Goal: Transaction & Acquisition: Obtain resource

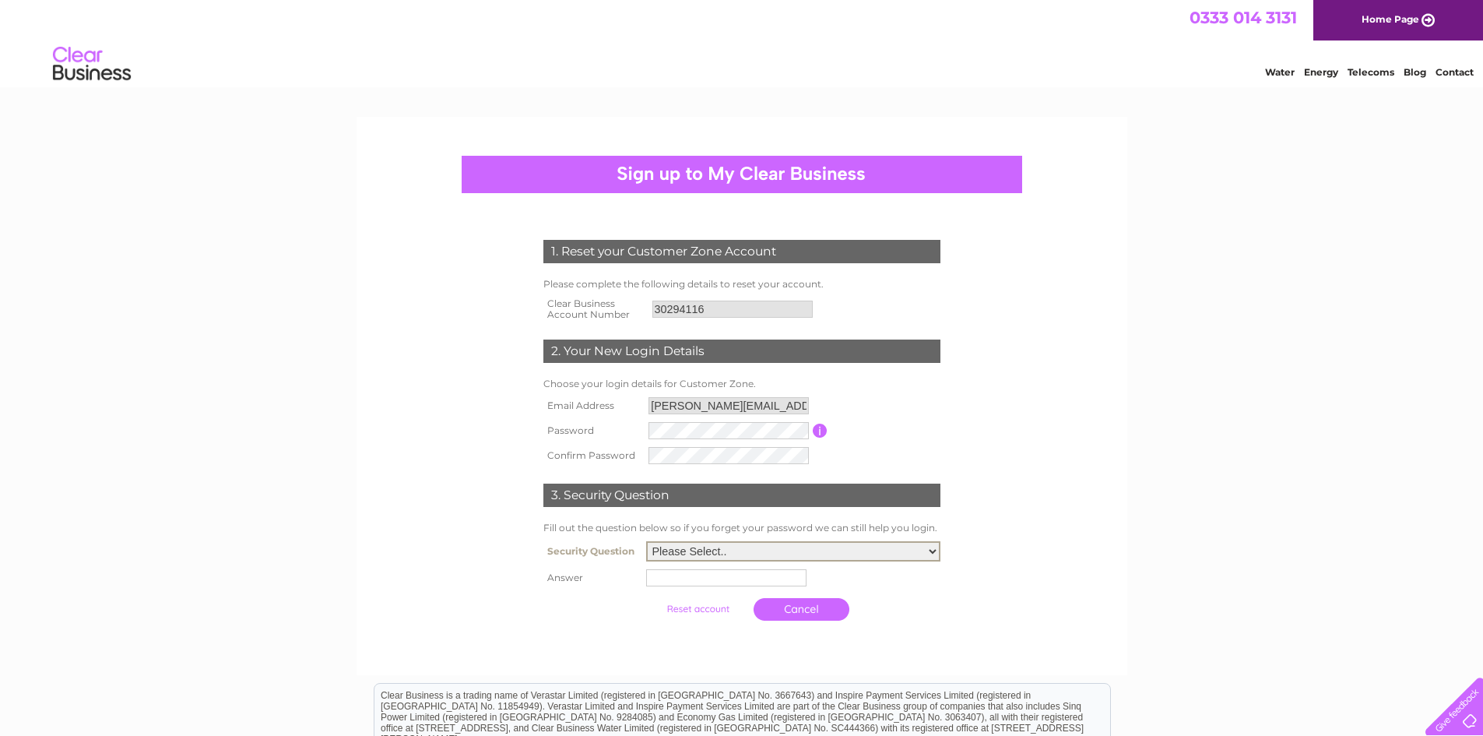
click at [756, 547] on select "Please Select.. In what town or city was your first job? In what town or city d…" at bounding box center [793, 551] width 294 height 20
select select "5"
click at [646, 542] on select "Please Select.. In what town or city was your first job? In what town or city d…" at bounding box center [793, 551] width 294 height 20
click at [676, 570] on td at bounding box center [793, 577] width 302 height 25
click at [675, 581] on input "text" at bounding box center [728, 575] width 160 height 17
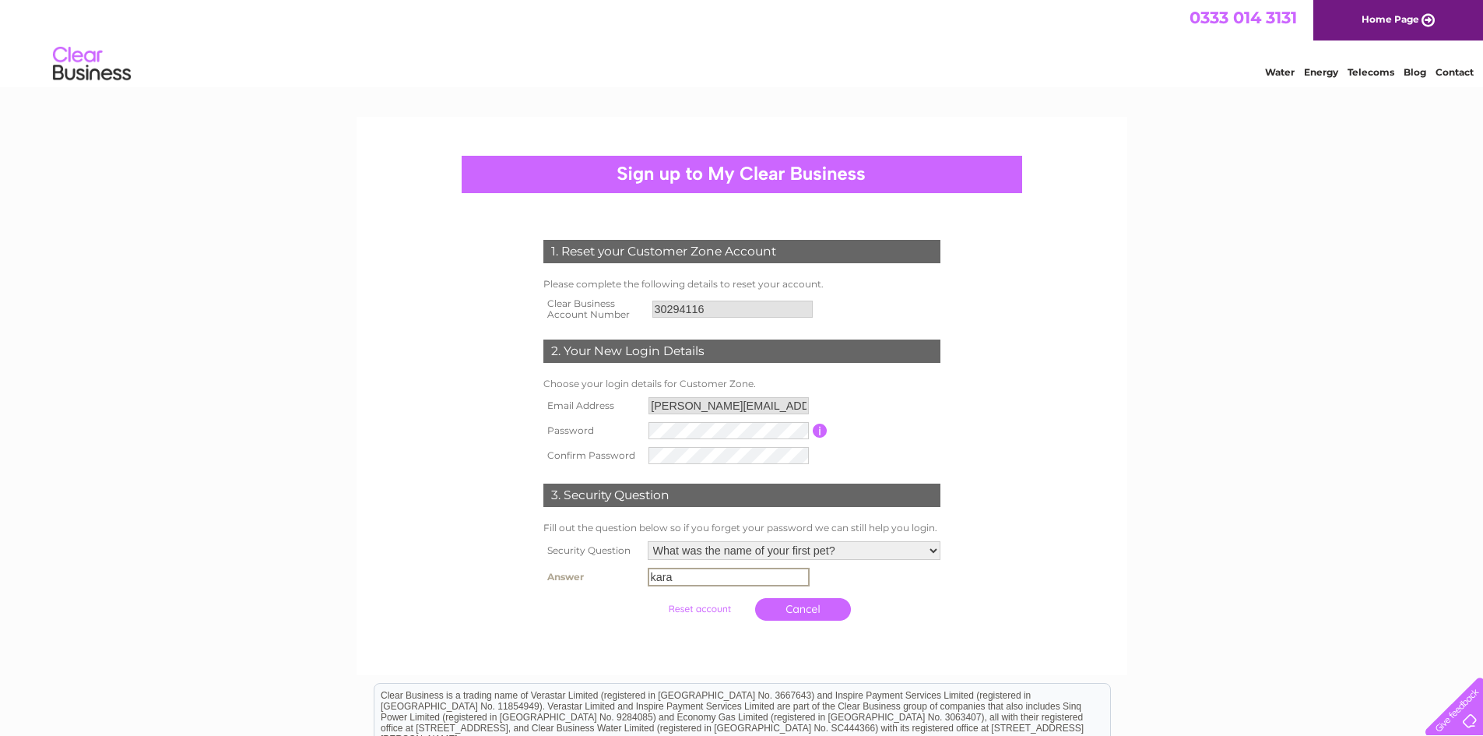
type input "kara"
click at [707, 613] on input "submit" at bounding box center [699, 609] width 96 height 22
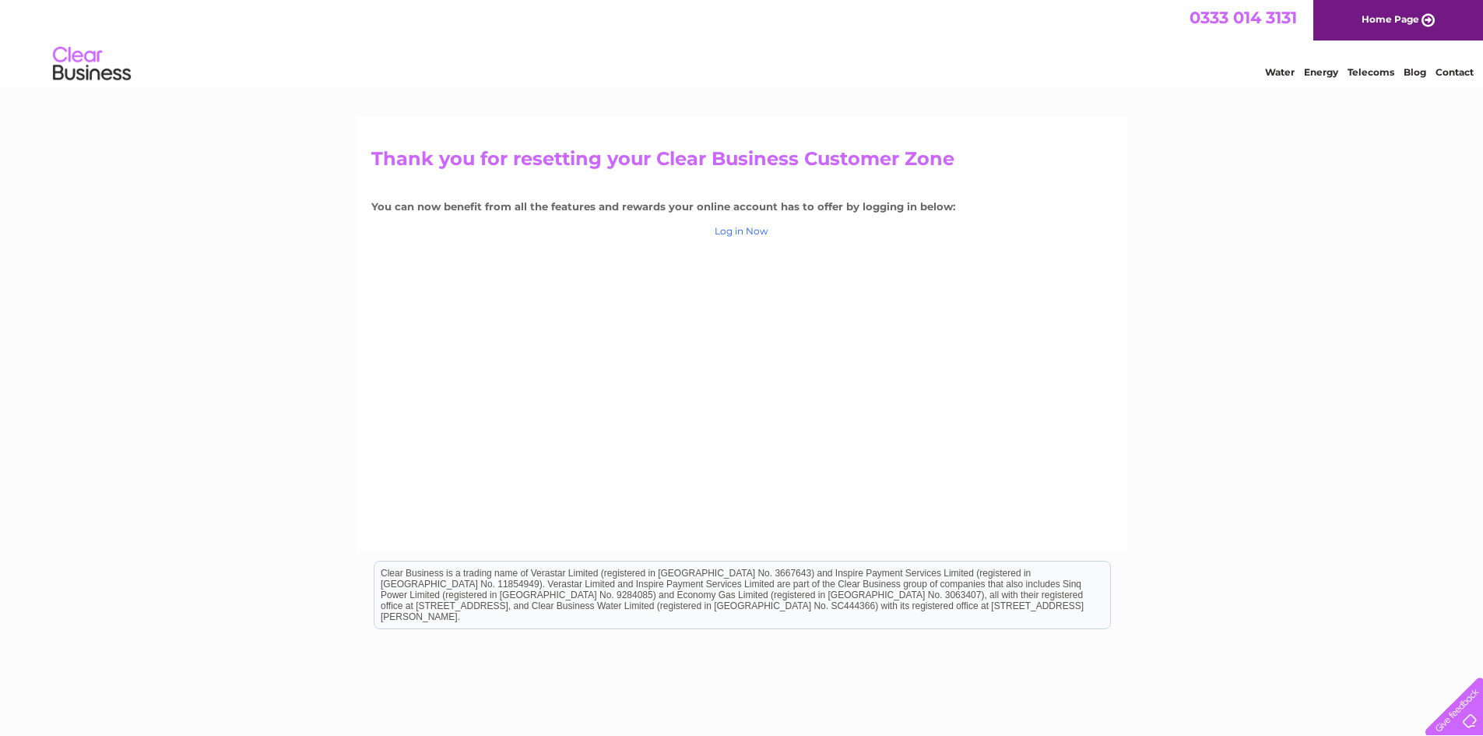
click at [733, 227] on link "Log in Now" at bounding box center [742, 231] width 54 height 12
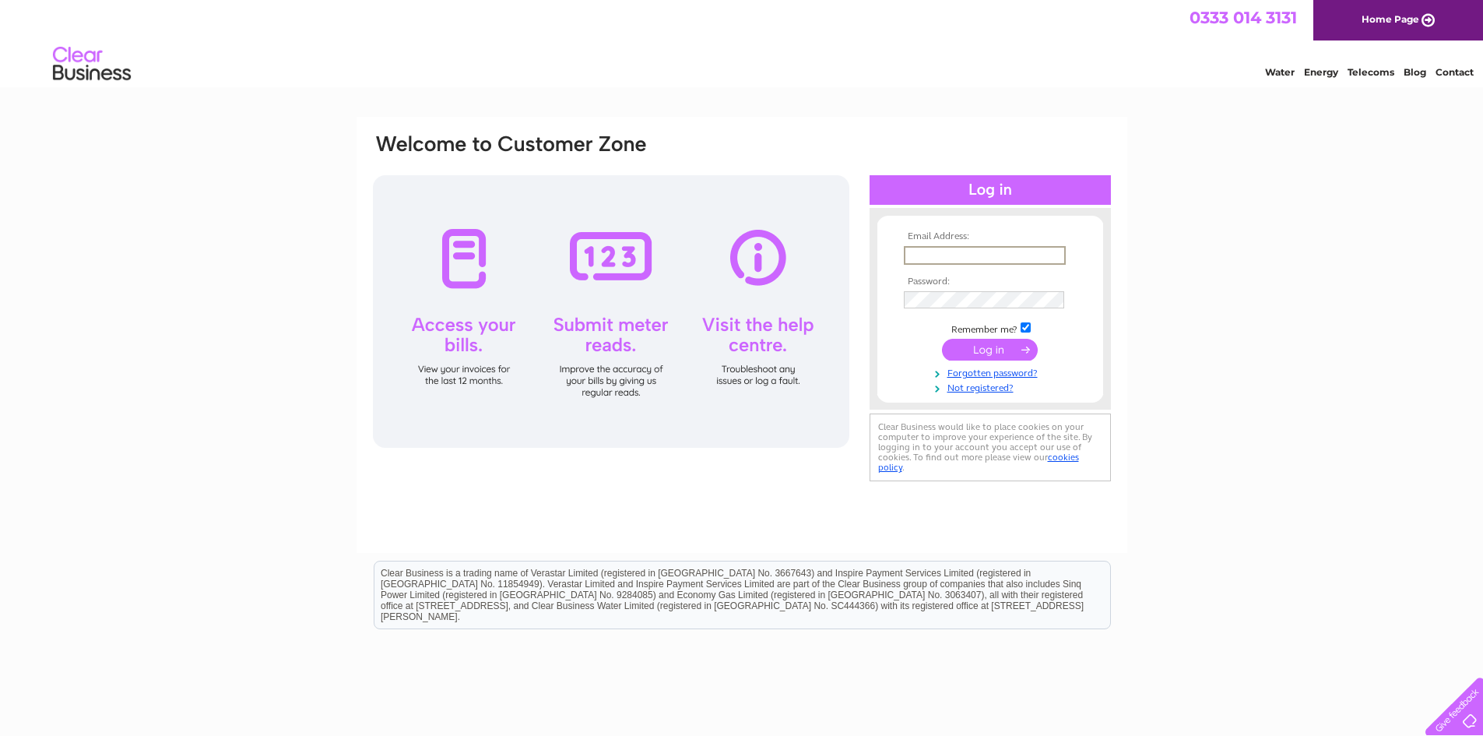
click at [986, 251] on input "text" at bounding box center [985, 255] width 162 height 19
type input "laura@mph.group"
click at [970, 346] on input "submit" at bounding box center [990, 348] width 96 height 22
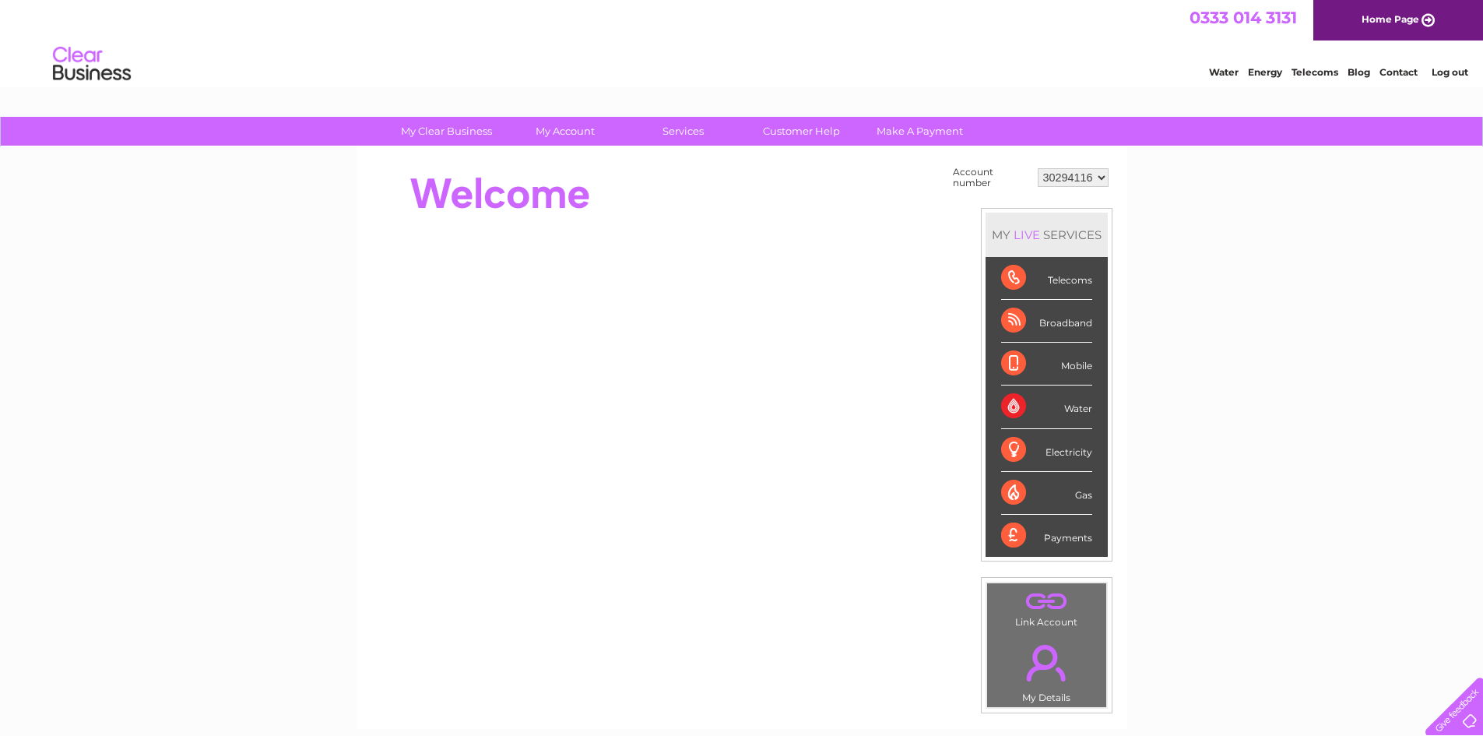
click at [1071, 409] on div "Water" at bounding box center [1046, 406] width 91 height 43
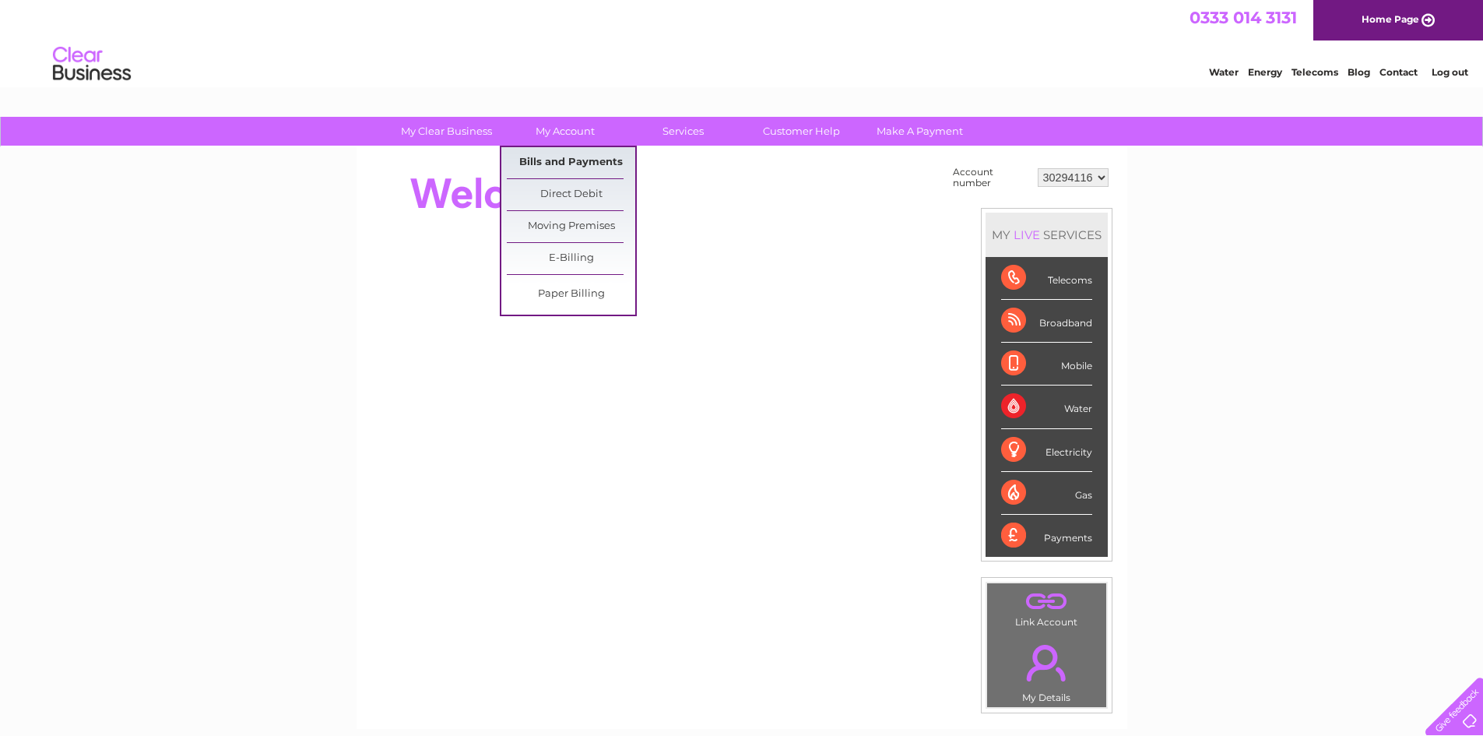
click at [573, 157] on link "Bills and Payments" at bounding box center [571, 162] width 128 height 31
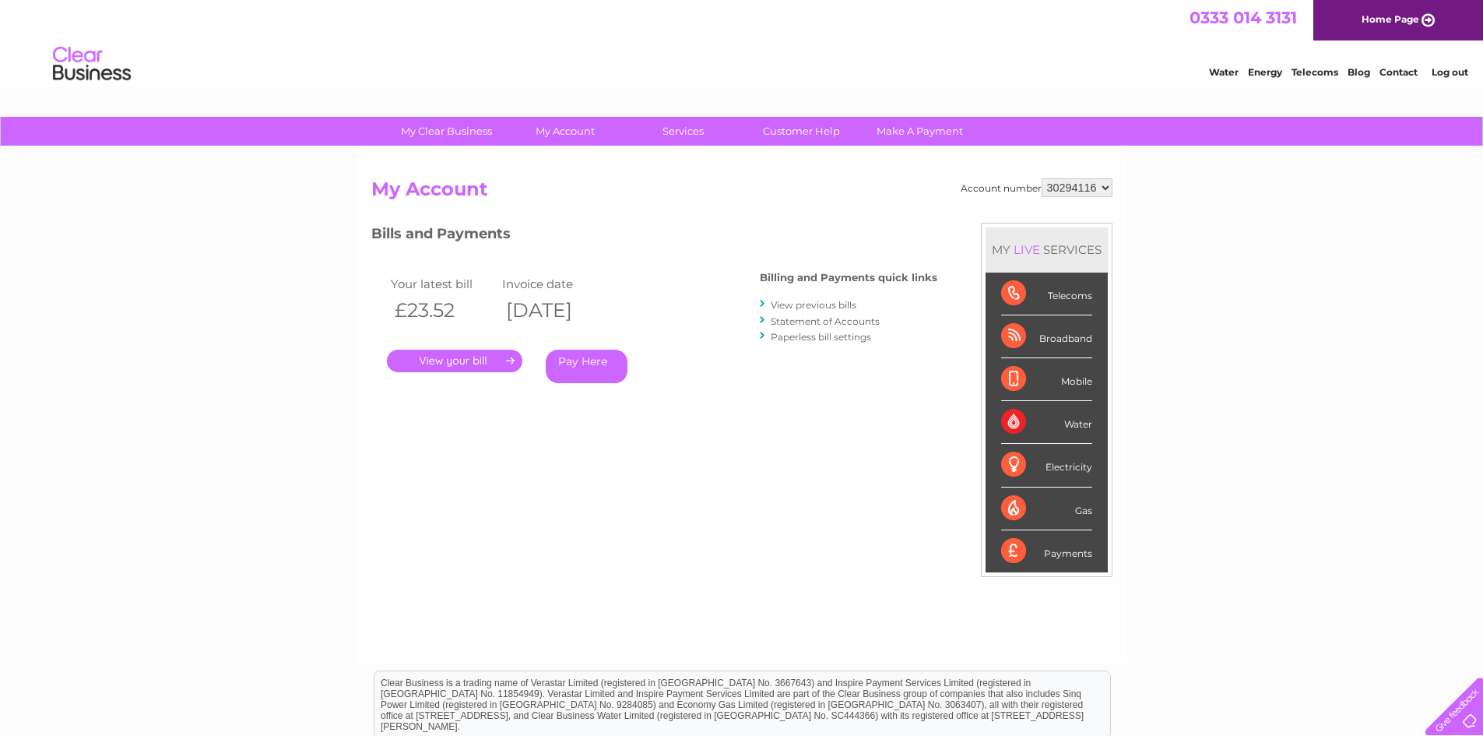
click at [488, 360] on link "." at bounding box center [454, 360] width 135 height 23
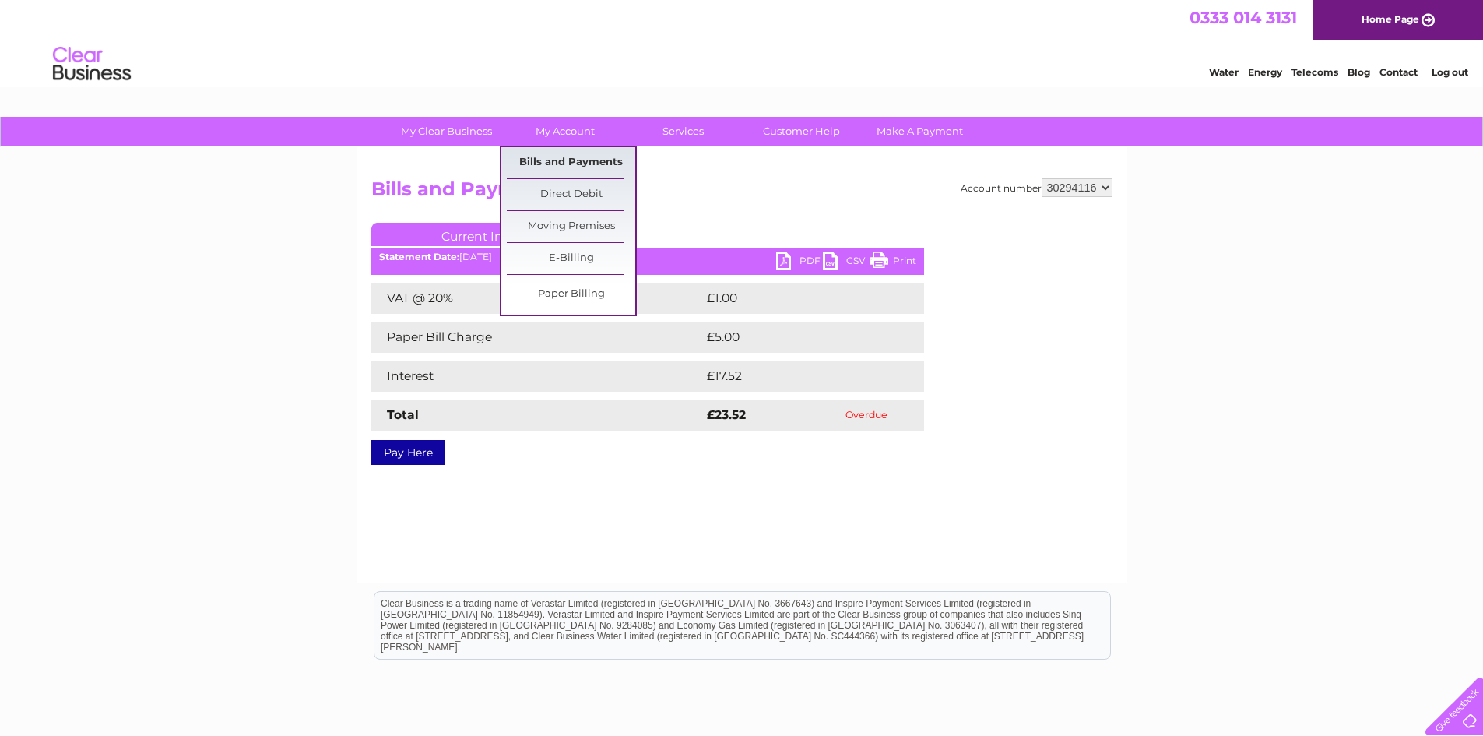
click at [571, 163] on link "Bills and Payments" at bounding box center [571, 162] width 128 height 31
click at [568, 162] on link "Bills and Payments" at bounding box center [571, 162] width 128 height 31
click at [592, 164] on link "Bills and Payments" at bounding box center [571, 162] width 128 height 31
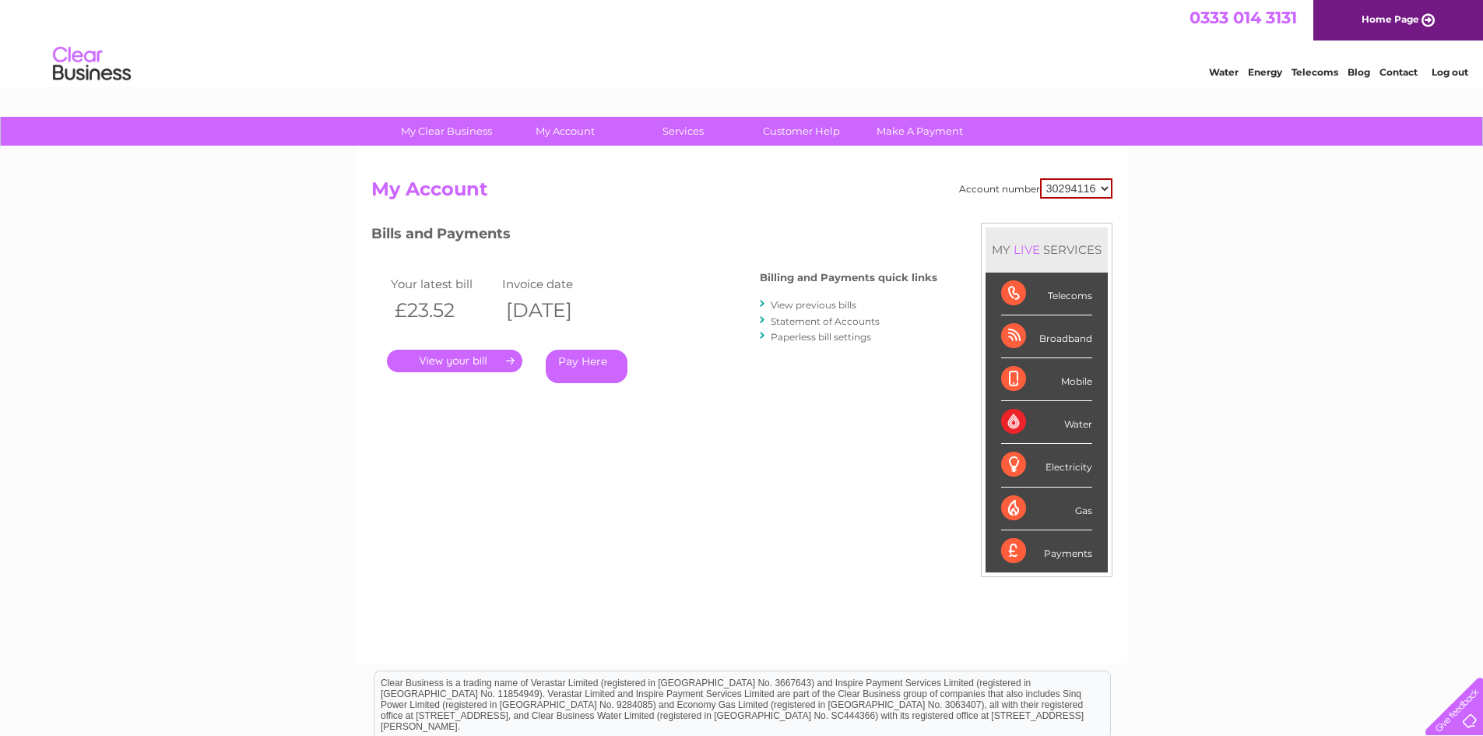
click at [826, 298] on li "View previous bills" at bounding box center [848, 305] width 177 height 16
click at [831, 305] on link "View previous bills" at bounding box center [814, 305] width 86 height 12
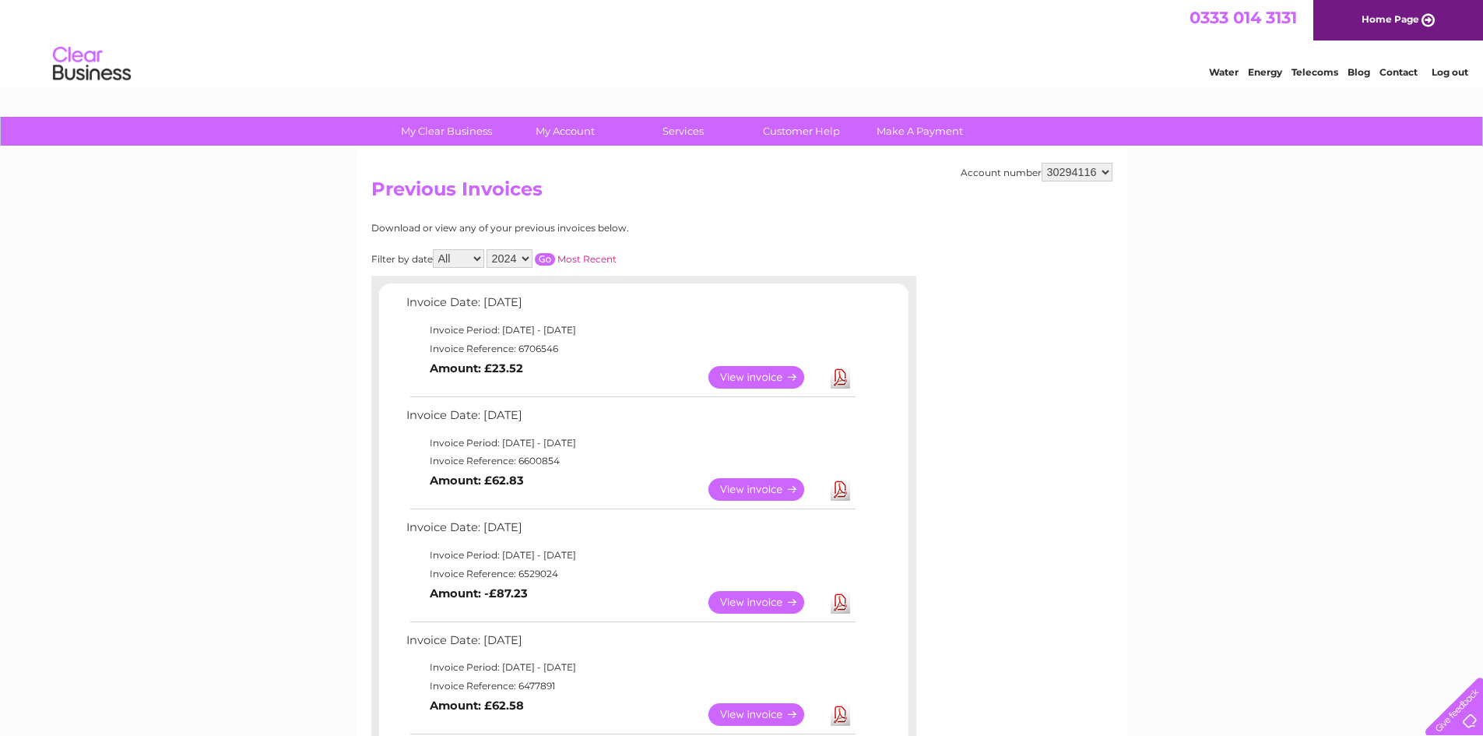
click at [526, 262] on select "2024" at bounding box center [509, 258] width 46 height 19
click at [522, 261] on select "2024" at bounding box center [509, 258] width 46 height 19
click at [517, 258] on select "2024" at bounding box center [509, 258] width 46 height 19
click at [512, 259] on select "2024" at bounding box center [509, 258] width 46 height 19
click at [494, 254] on select "2024" at bounding box center [509, 258] width 46 height 19
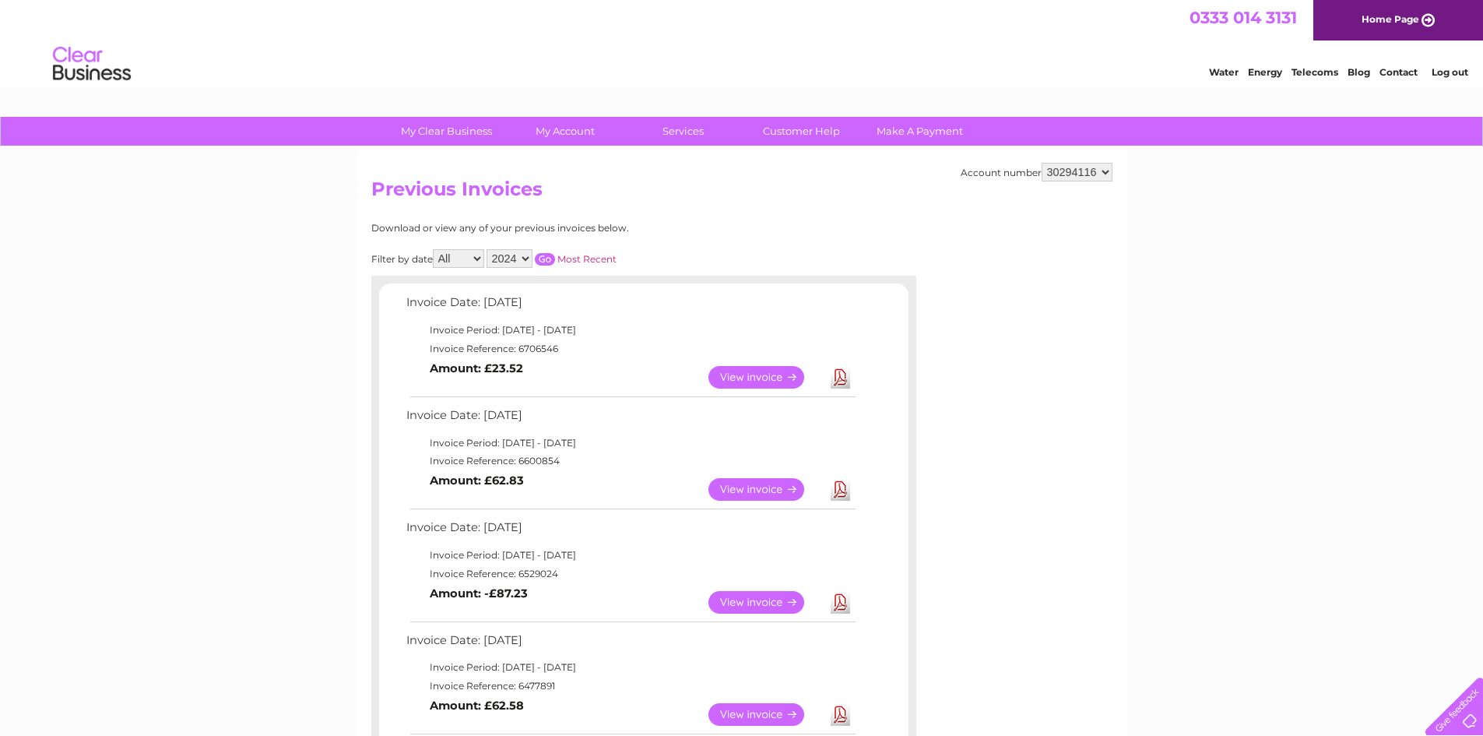
click at [500, 255] on select "2024" at bounding box center [509, 258] width 46 height 19
click at [520, 258] on select "2024" at bounding box center [509, 258] width 46 height 19
click at [476, 255] on select "All March April May June July" at bounding box center [458, 258] width 51 height 19
click at [483, 258] on select "All March April May June July" at bounding box center [458, 258] width 51 height 19
click at [506, 255] on select "2024" at bounding box center [509, 258] width 46 height 19
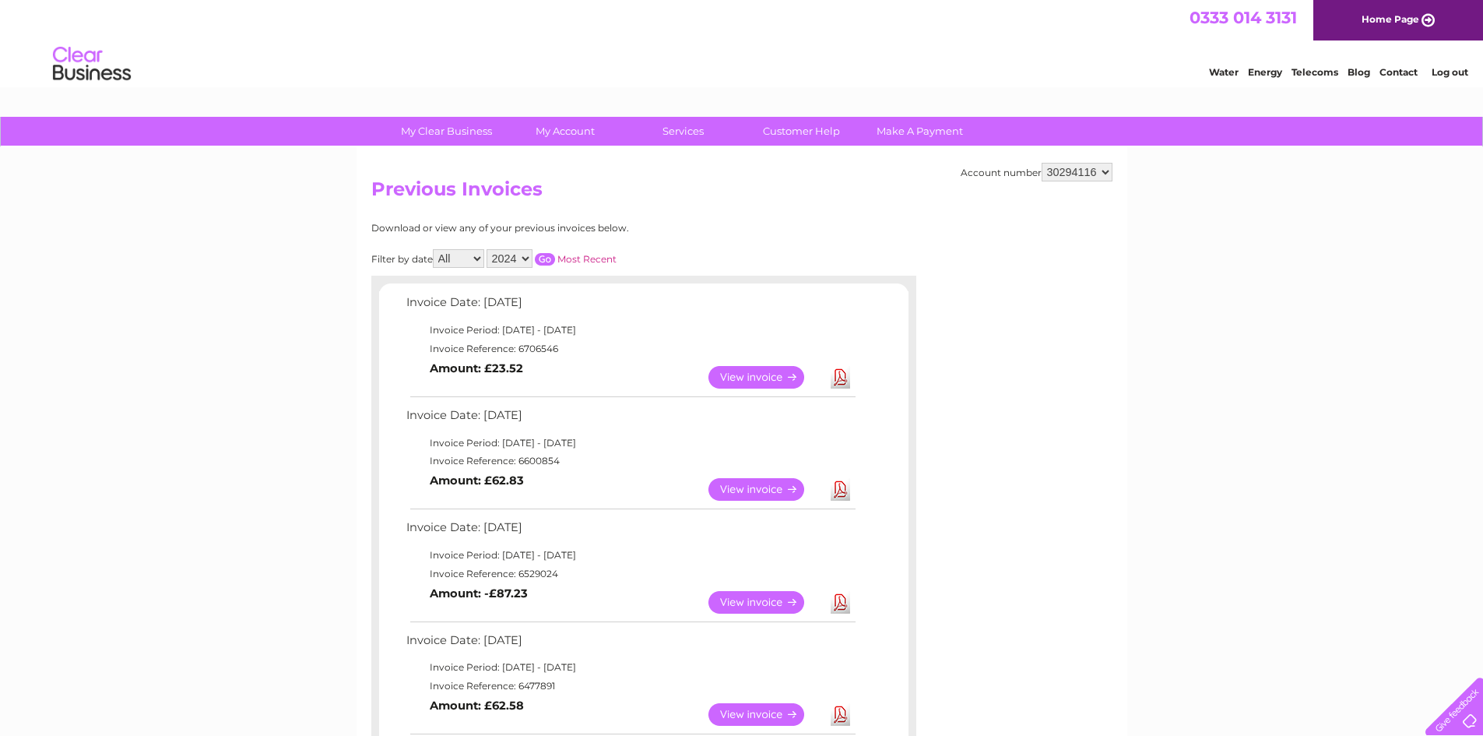
click at [489, 249] on select "2024" at bounding box center [509, 258] width 46 height 19
click at [1084, 168] on select "30294116" at bounding box center [1076, 172] width 71 height 19
click at [1042, 163] on select "30294116" at bounding box center [1076, 172] width 71 height 19
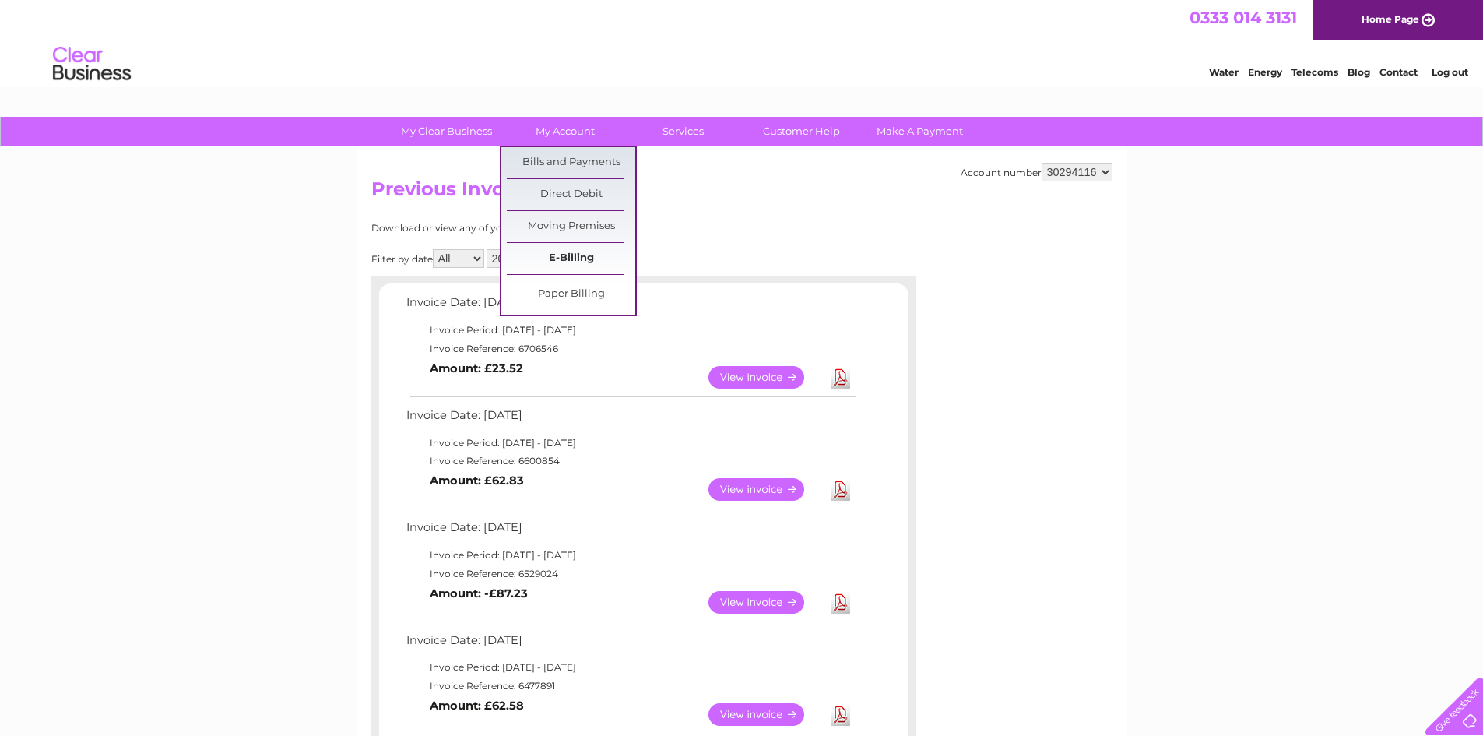
click at [587, 261] on link "E-Billing" at bounding box center [571, 258] width 128 height 31
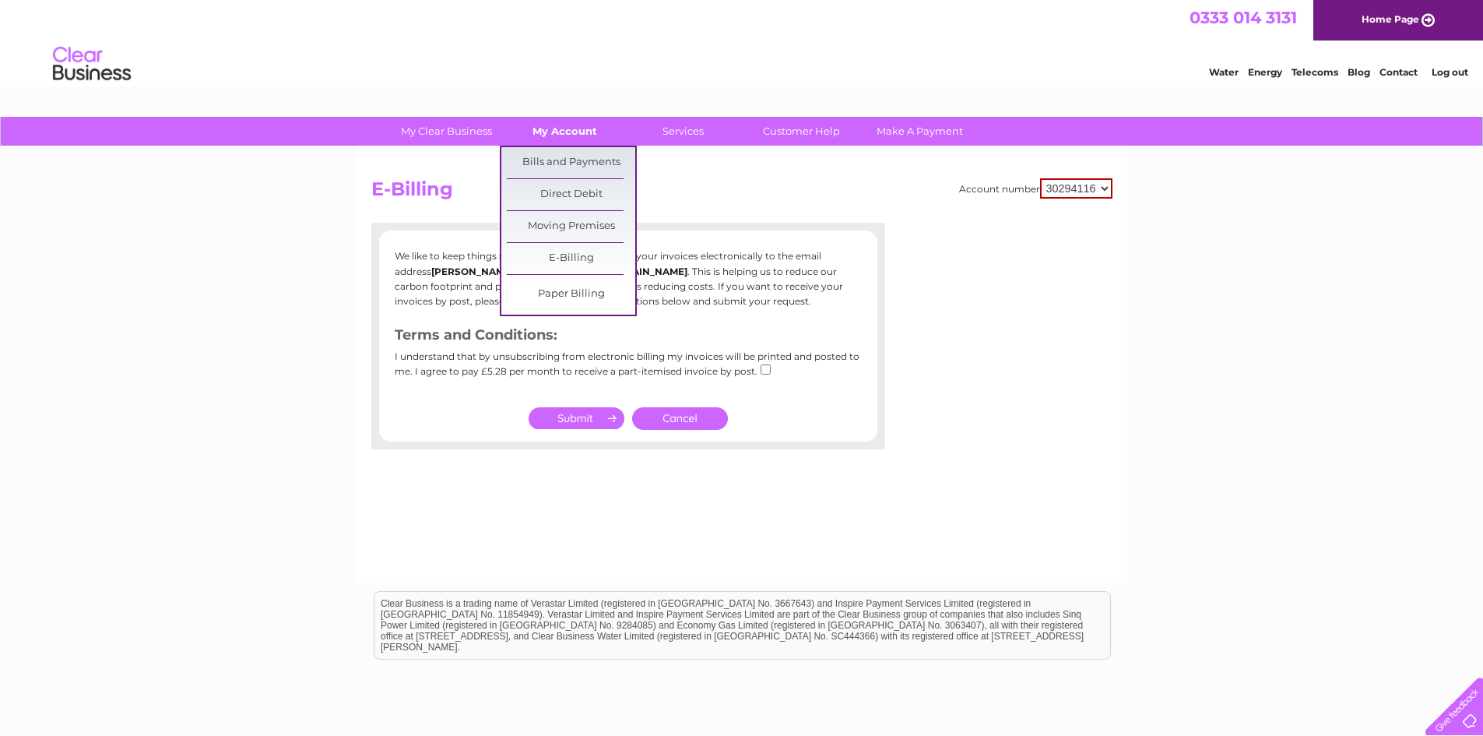
click at [555, 142] on link "My Account" at bounding box center [564, 131] width 128 height 29
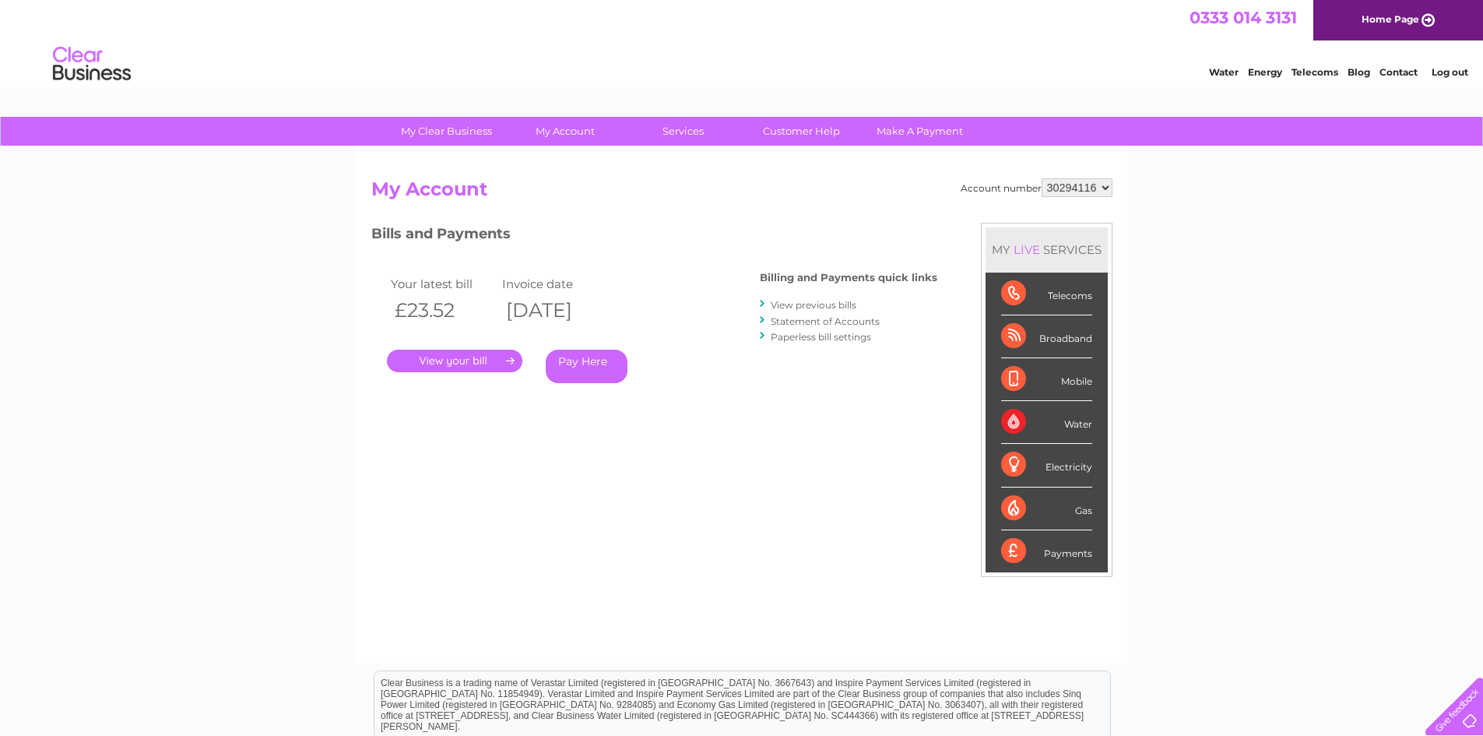
click at [803, 321] on link "Statement of Accounts" at bounding box center [825, 321] width 109 height 12
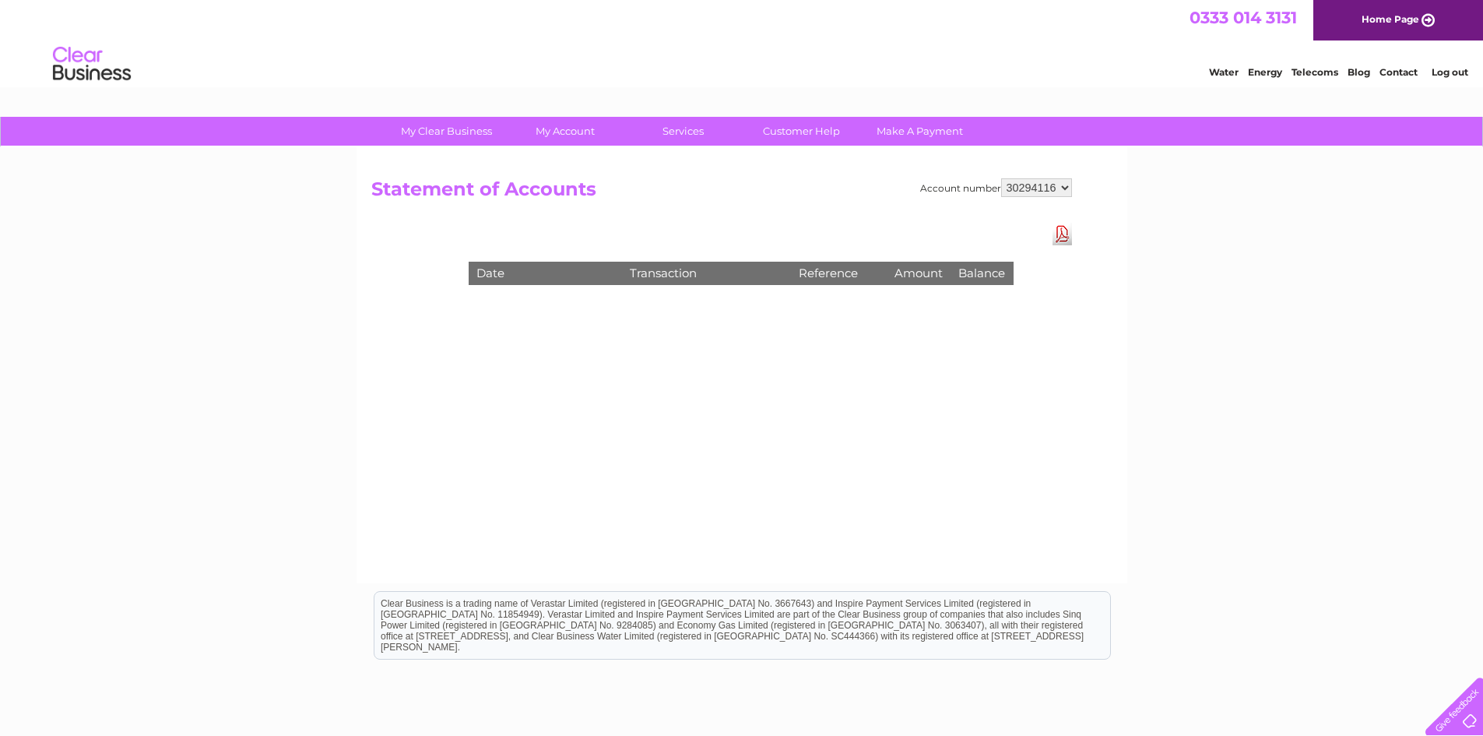
click at [1068, 234] on link "Download Pdf" at bounding box center [1061, 234] width 19 height 23
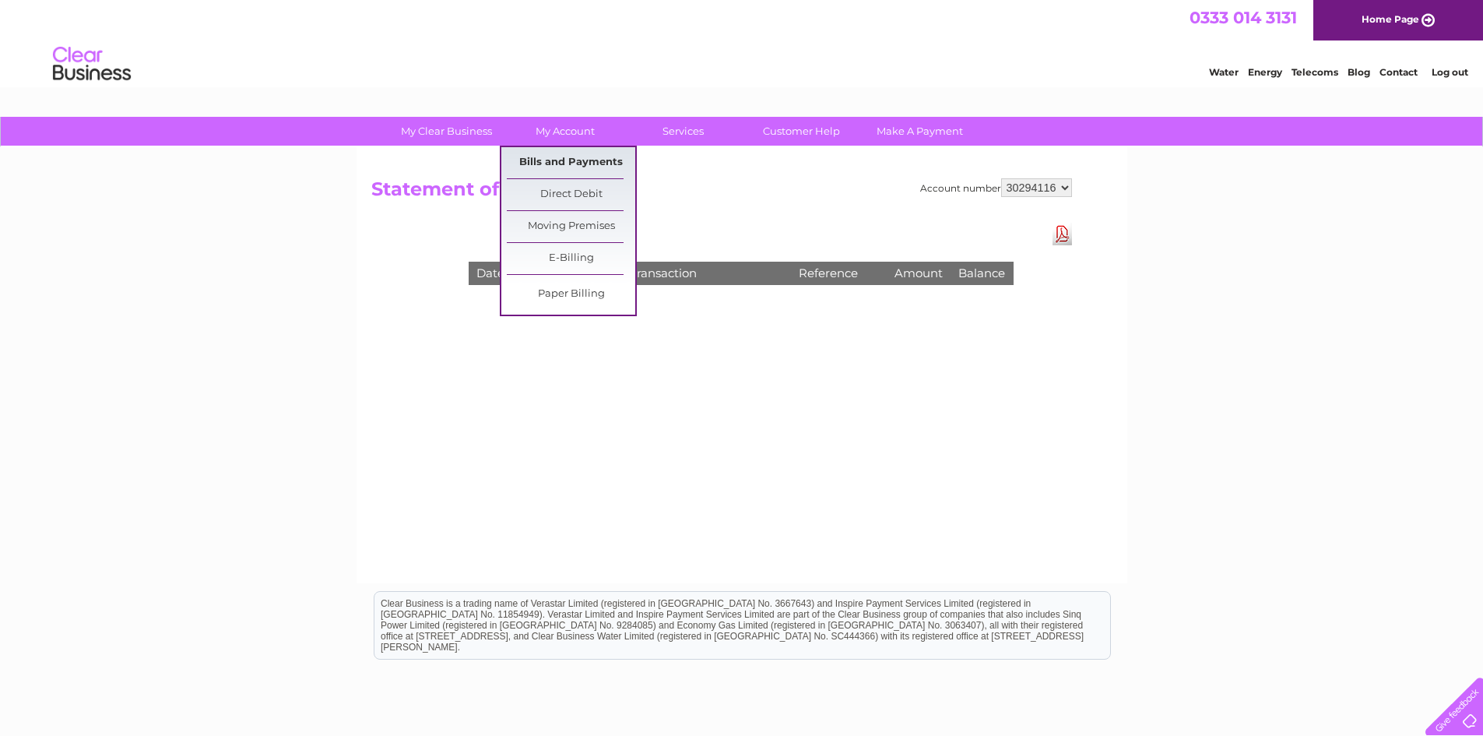
click at [582, 158] on link "Bills and Payments" at bounding box center [571, 162] width 128 height 31
click at [581, 162] on link "Bills and Payments" at bounding box center [571, 162] width 128 height 31
click at [564, 162] on link "Bills and Payments" at bounding box center [571, 162] width 128 height 31
click at [564, 160] on link "Bills and Payments" at bounding box center [571, 162] width 128 height 31
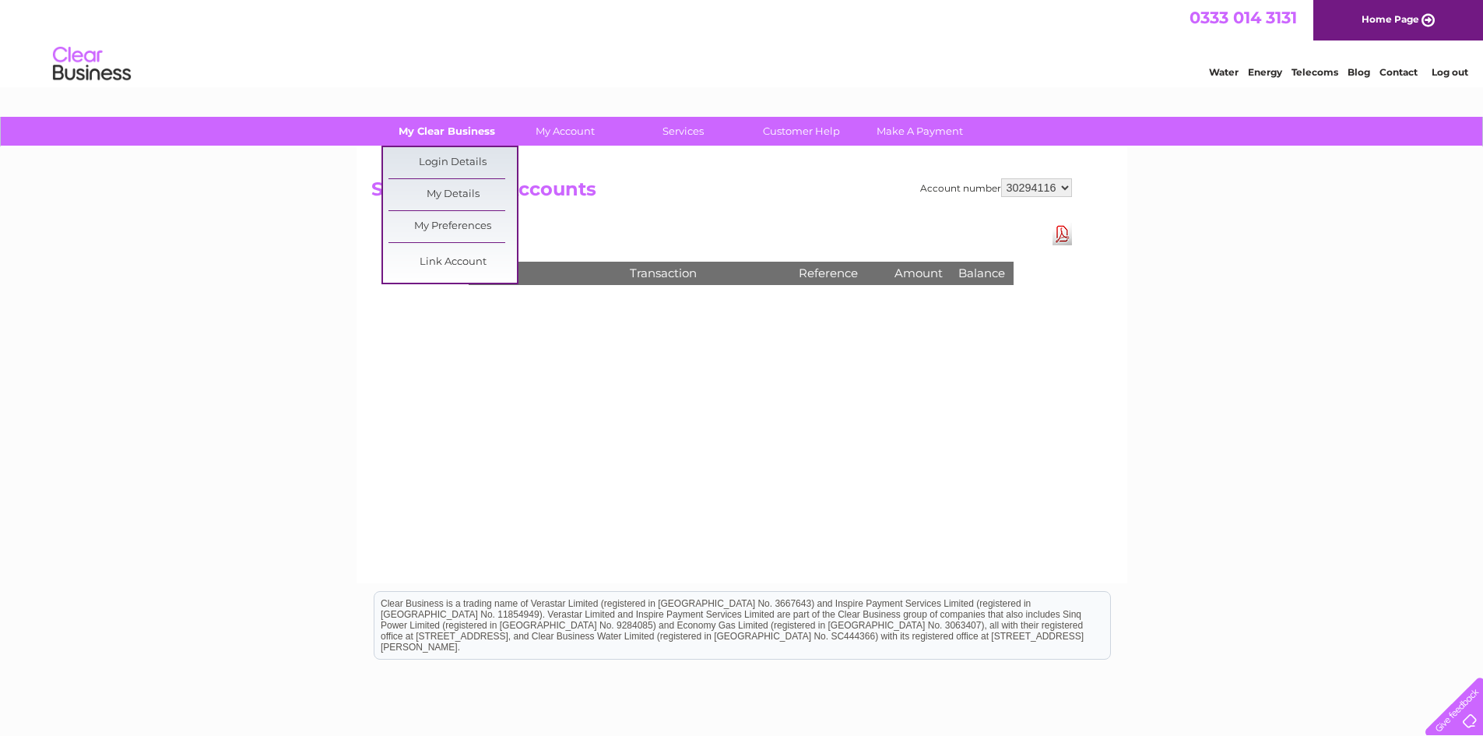
click at [448, 128] on link "My Clear Business" at bounding box center [446, 131] width 128 height 29
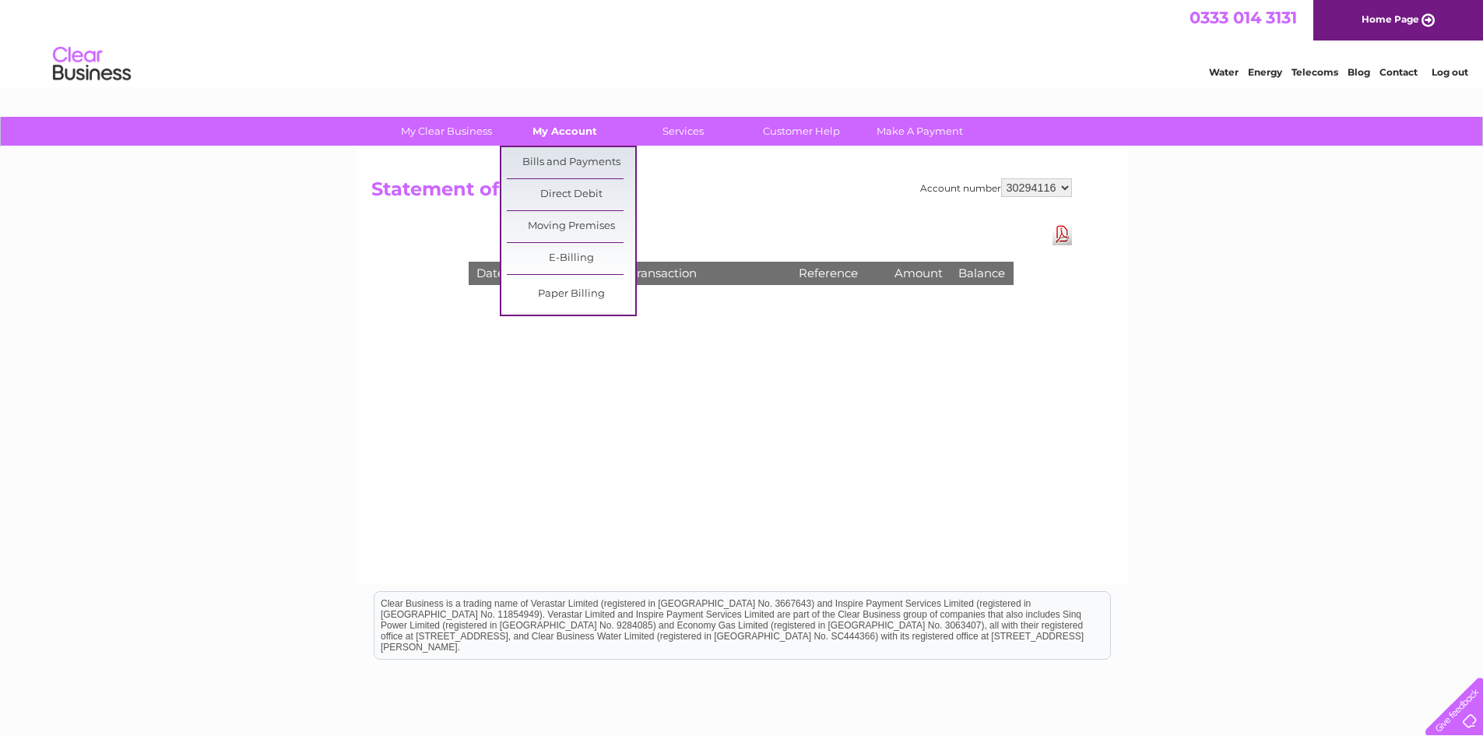
click at [548, 128] on link "My Account" at bounding box center [564, 131] width 128 height 29
click at [555, 159] on link "Bills and Payments" at bounding box center [571, 162] width 128 height 31
click at [559, 159] on link "Bills and Payments" at bounding box center [571, 162] width 128 height 31
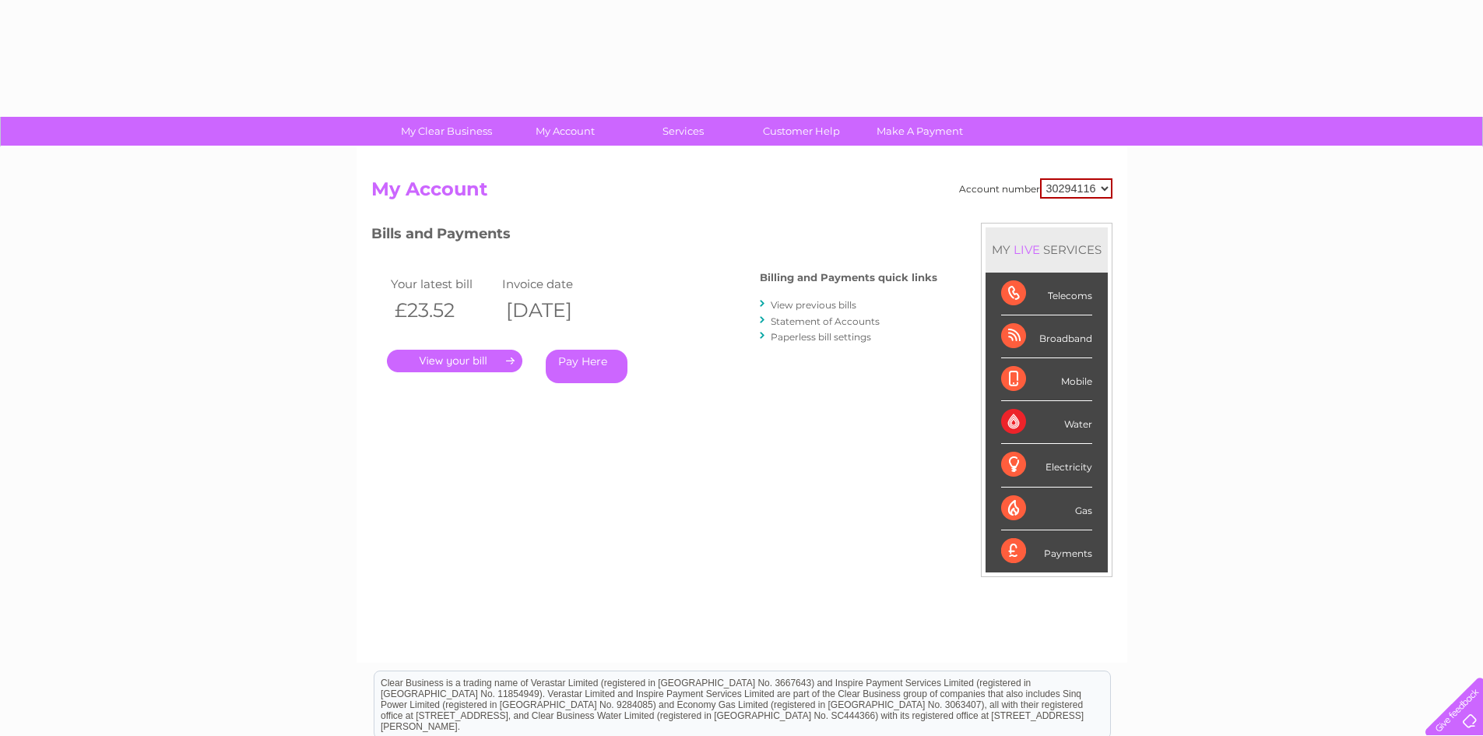
click at [814, 306] on link "View previous bills" at bounding box center [814, 305] width 86 height 12
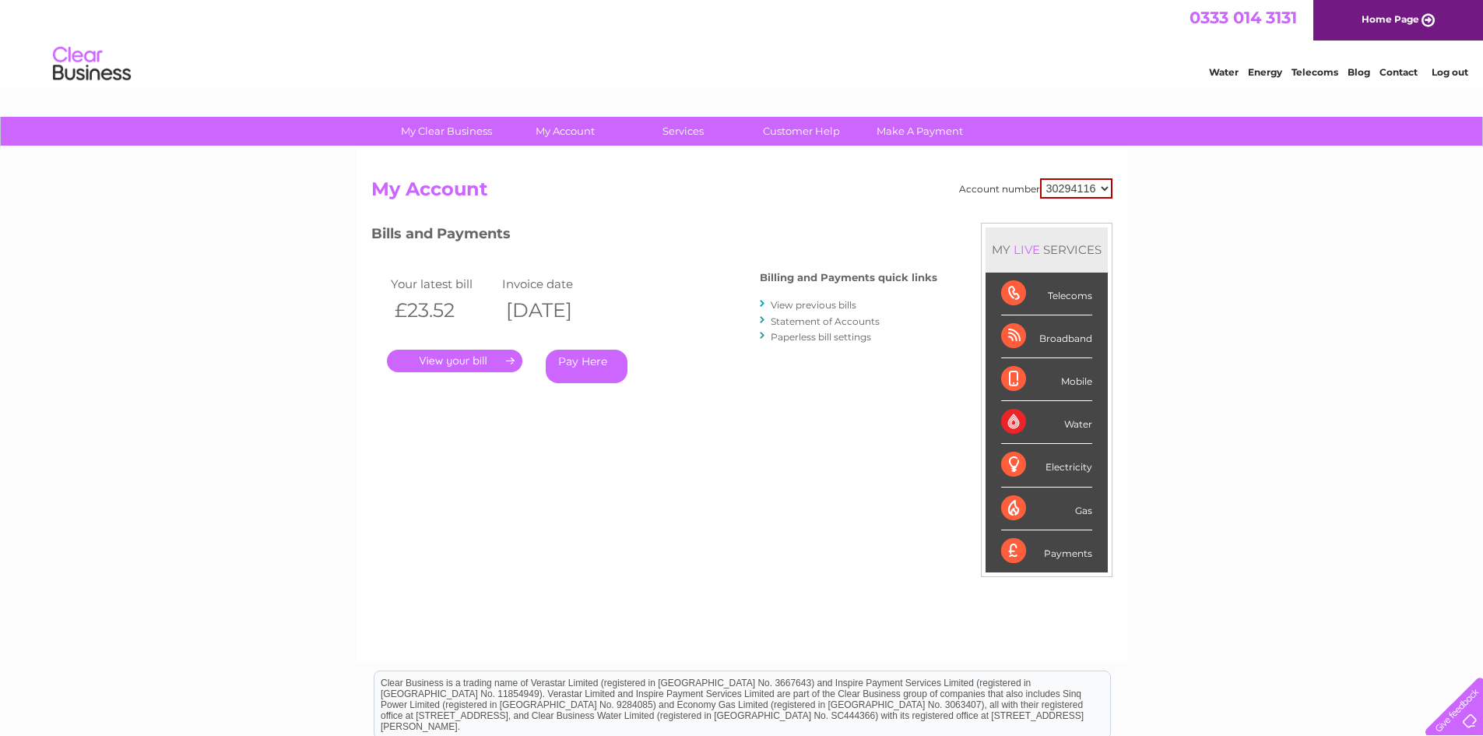
click at [818, 305] on link "View previous bills" at bounding box center [814, 305] width 86 height 12
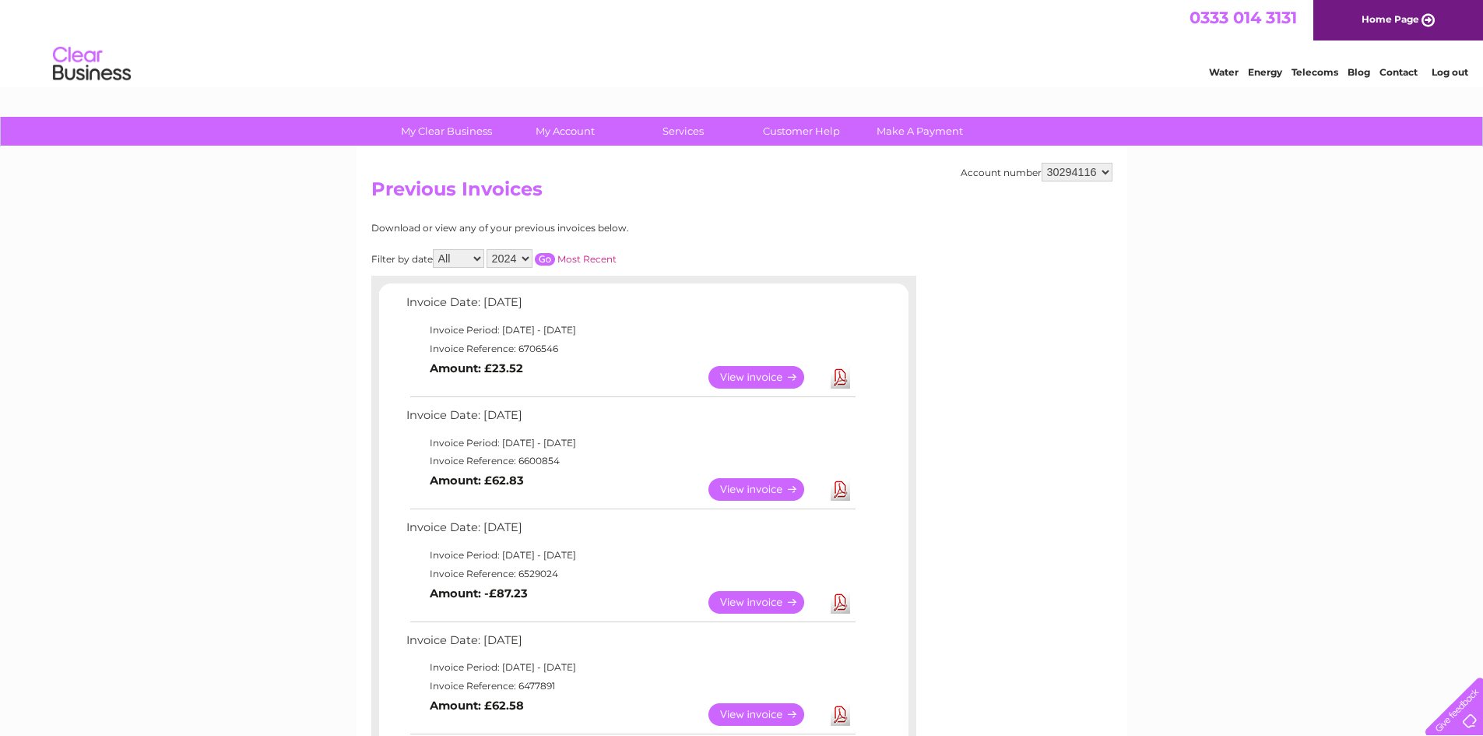
click at [523, 258] on select "2024" at bounding box center [509, 258] width 46 height 19
click at [523, 262] on select "2024" at bounding box center [509, 258] width 46 height 19
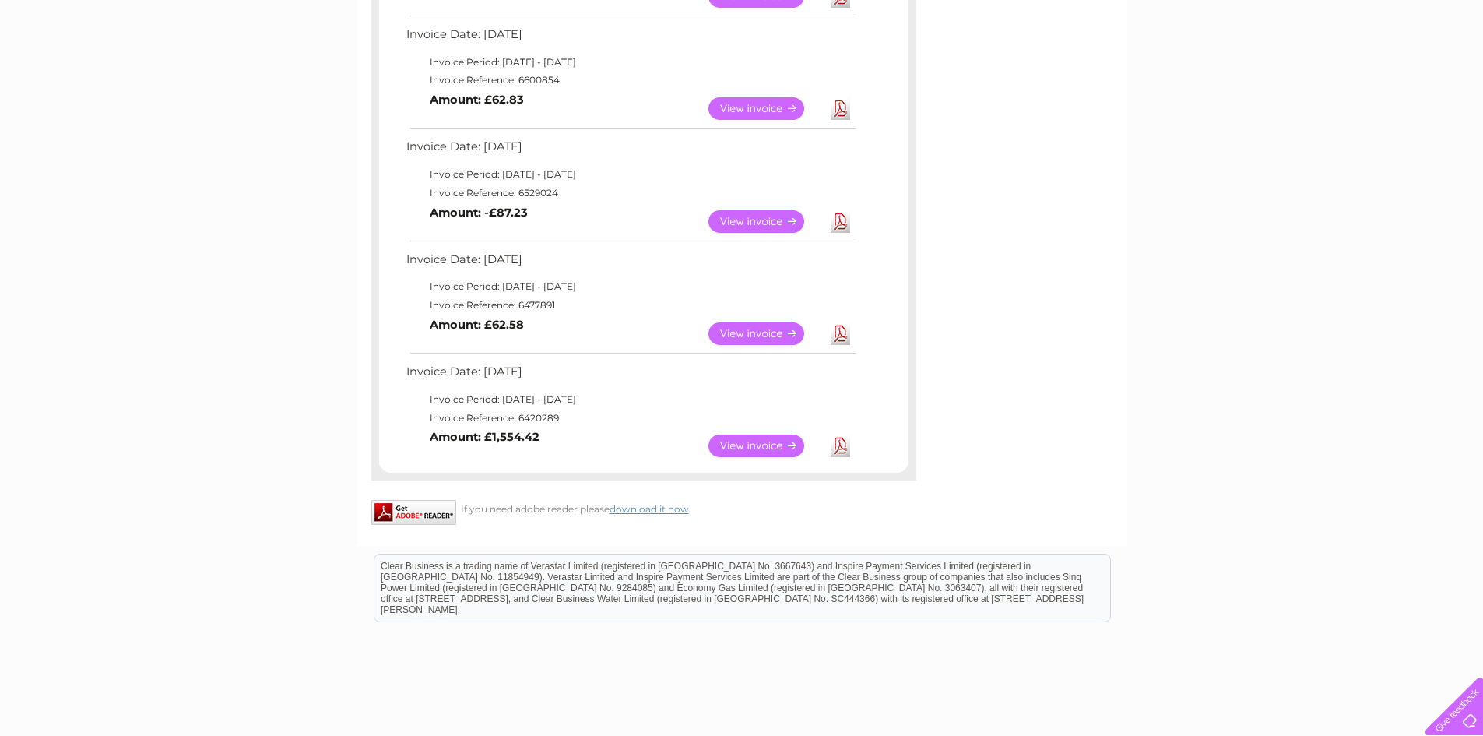
scroll to position [311, 0]
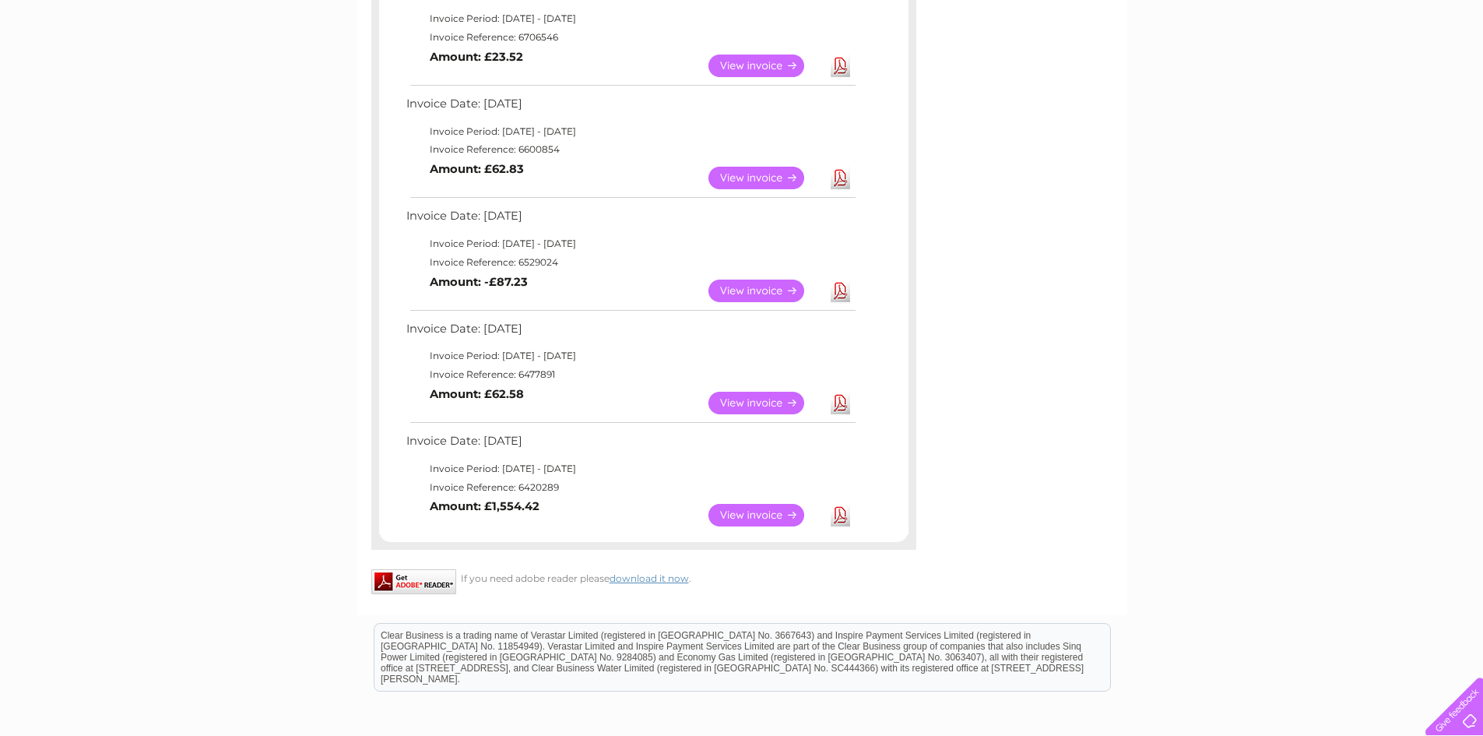
click at [776, 512] on link "View" at bounding box center [765, 515] width 114 height 23
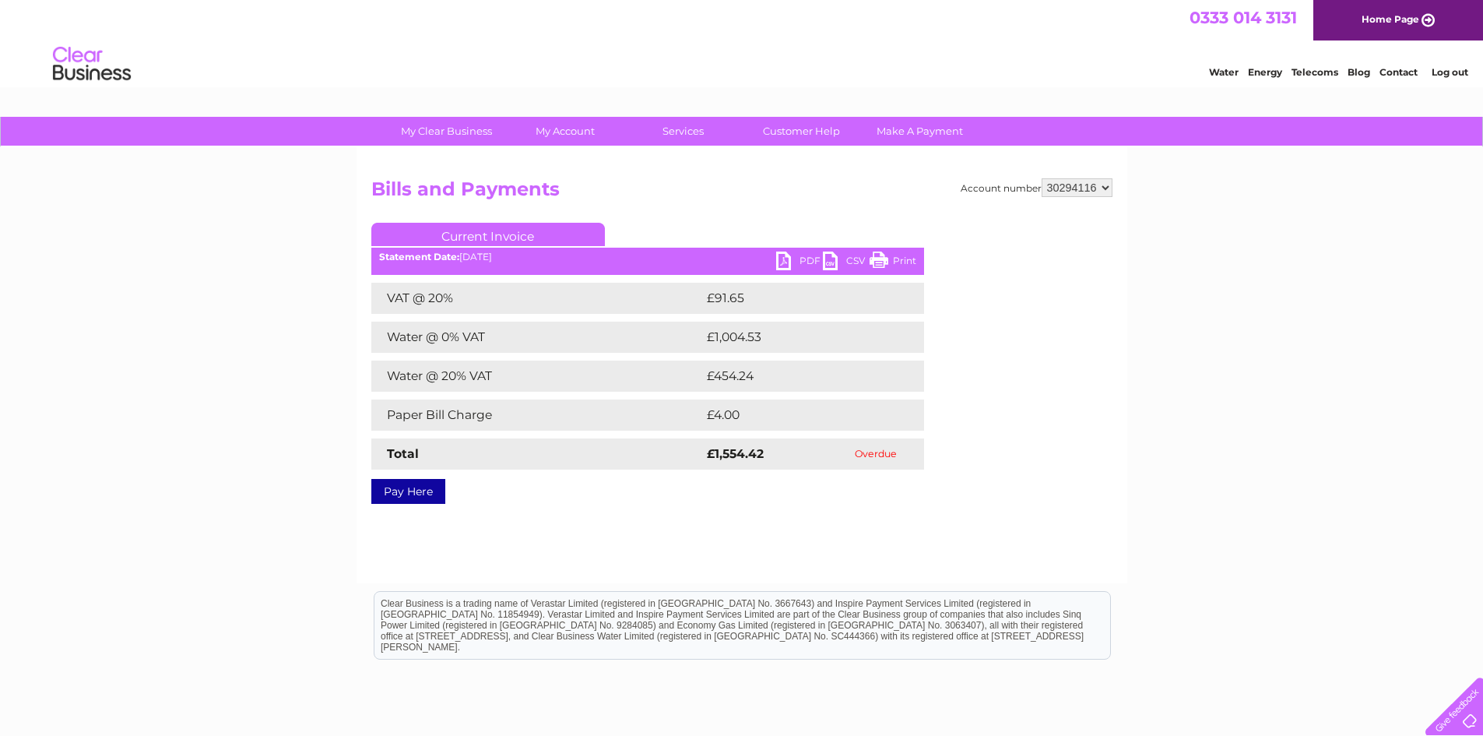
click at [798, 269] on link "PDF" at bounding box center [799, 262] width 47 height 23
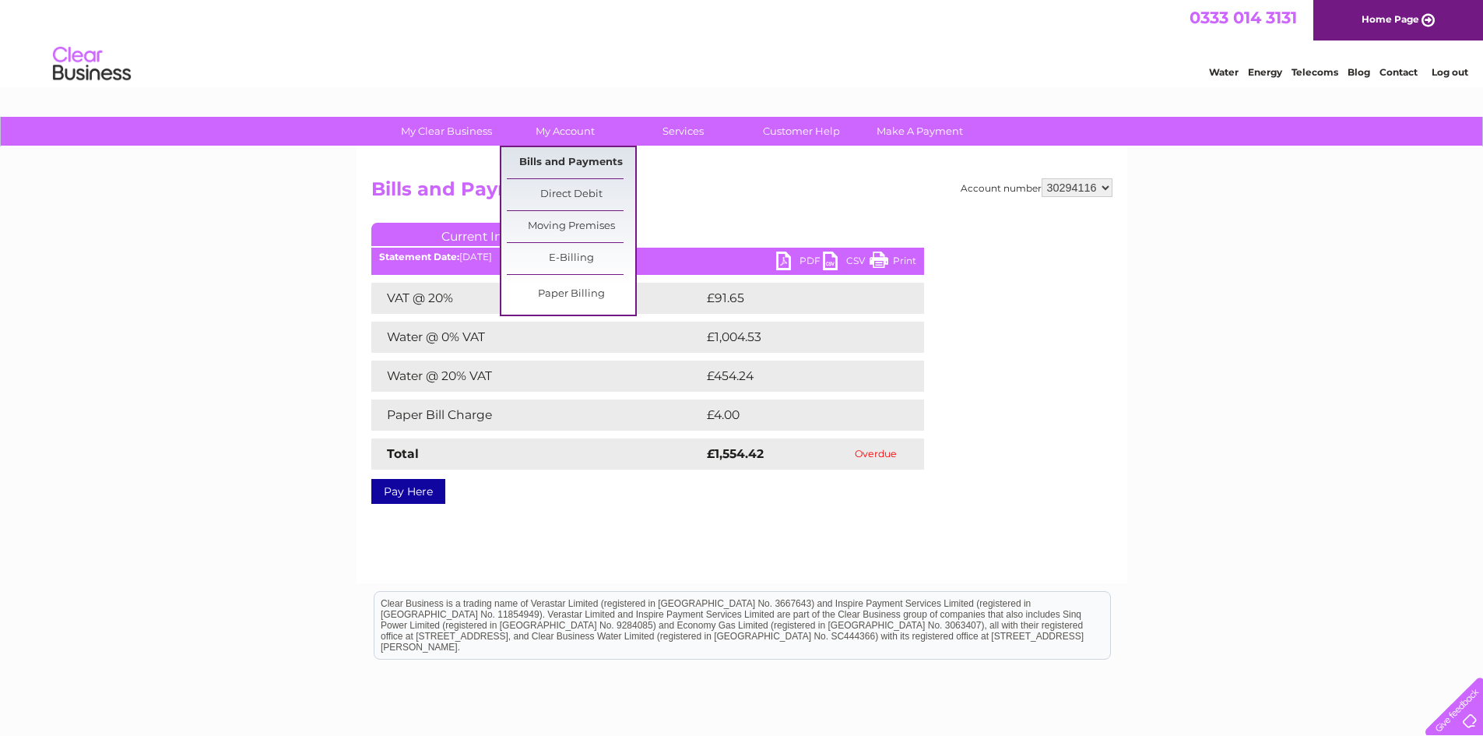
click at [576, 163] on link "Bills and Payments" at bounding box center [571, 162] width 128 height 31
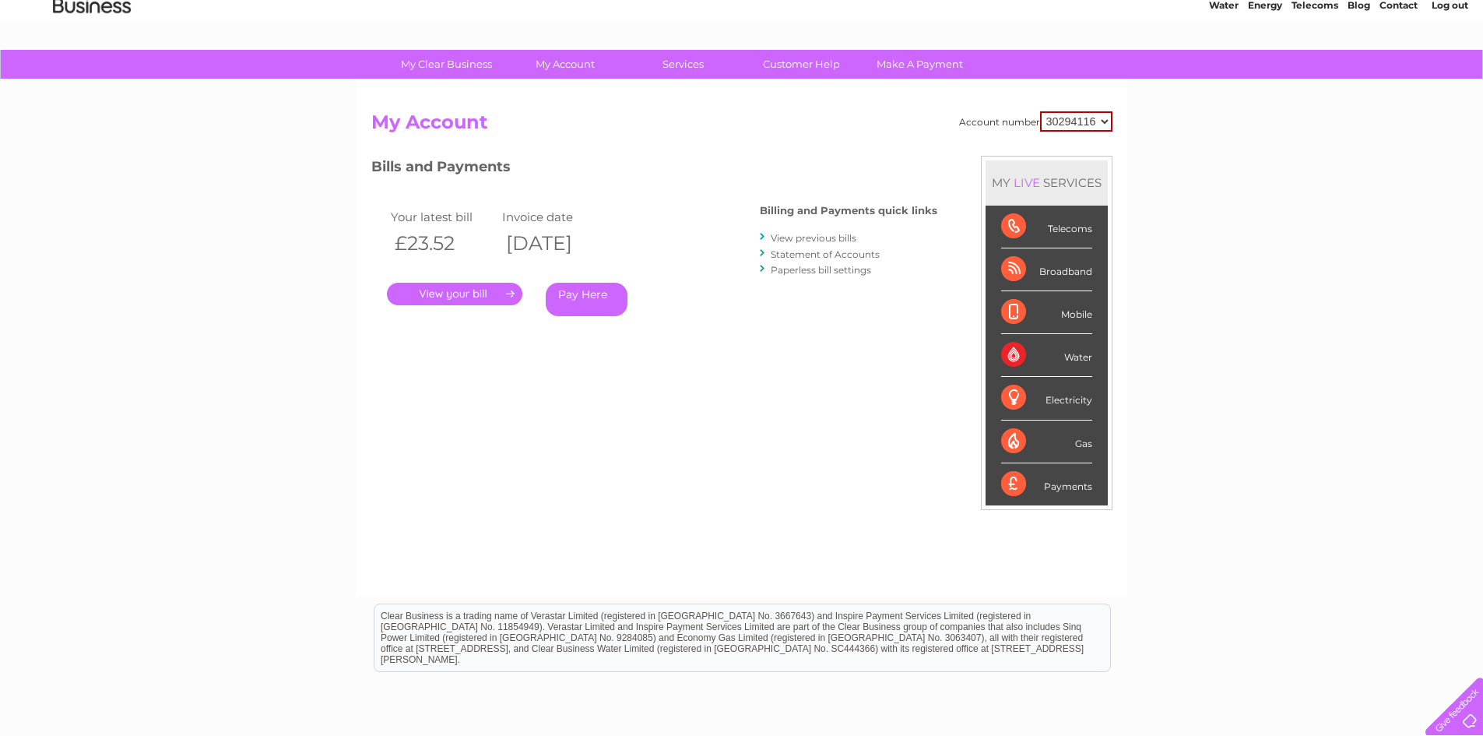
scroll to position [156, 0]
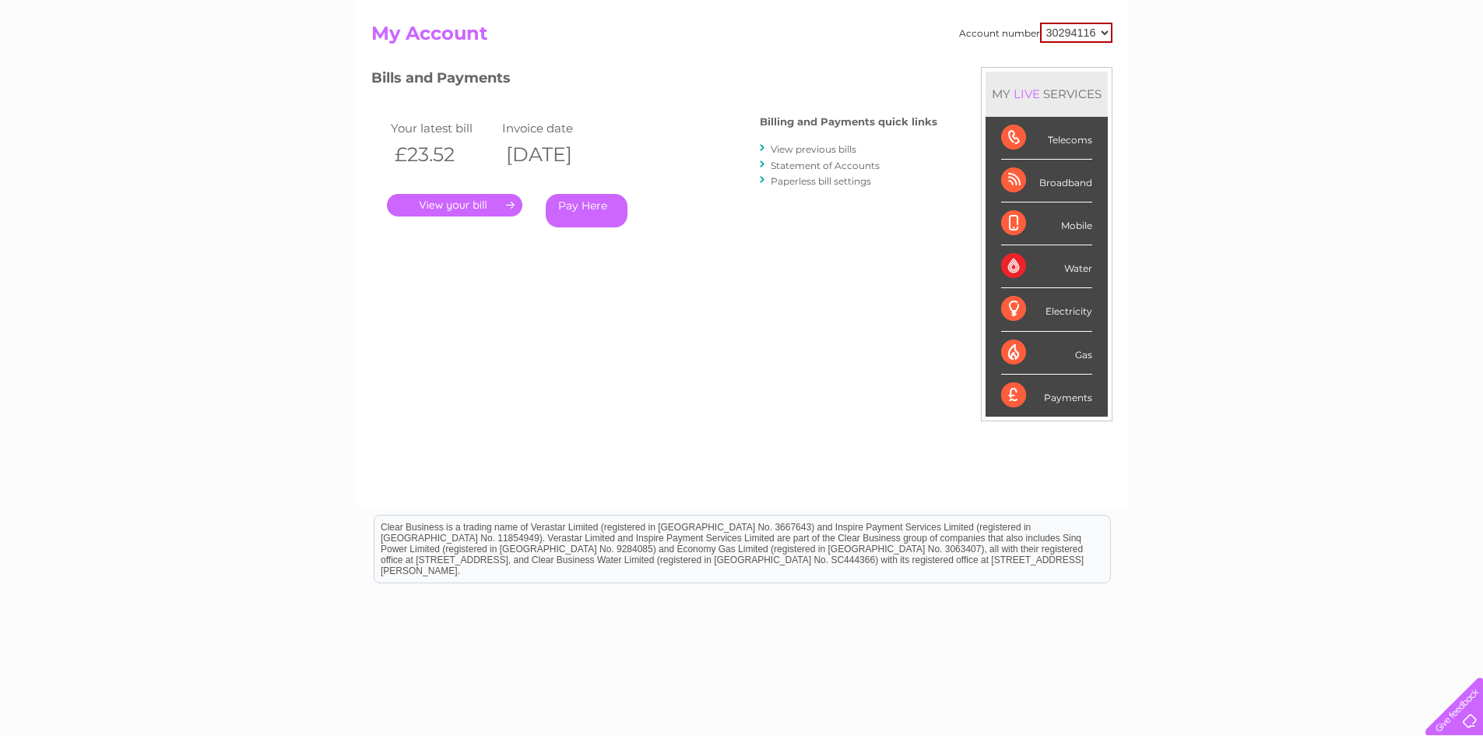
click at [810, 144] on link "View previous bills" at bounding box center [814, 149] width 86 height 12
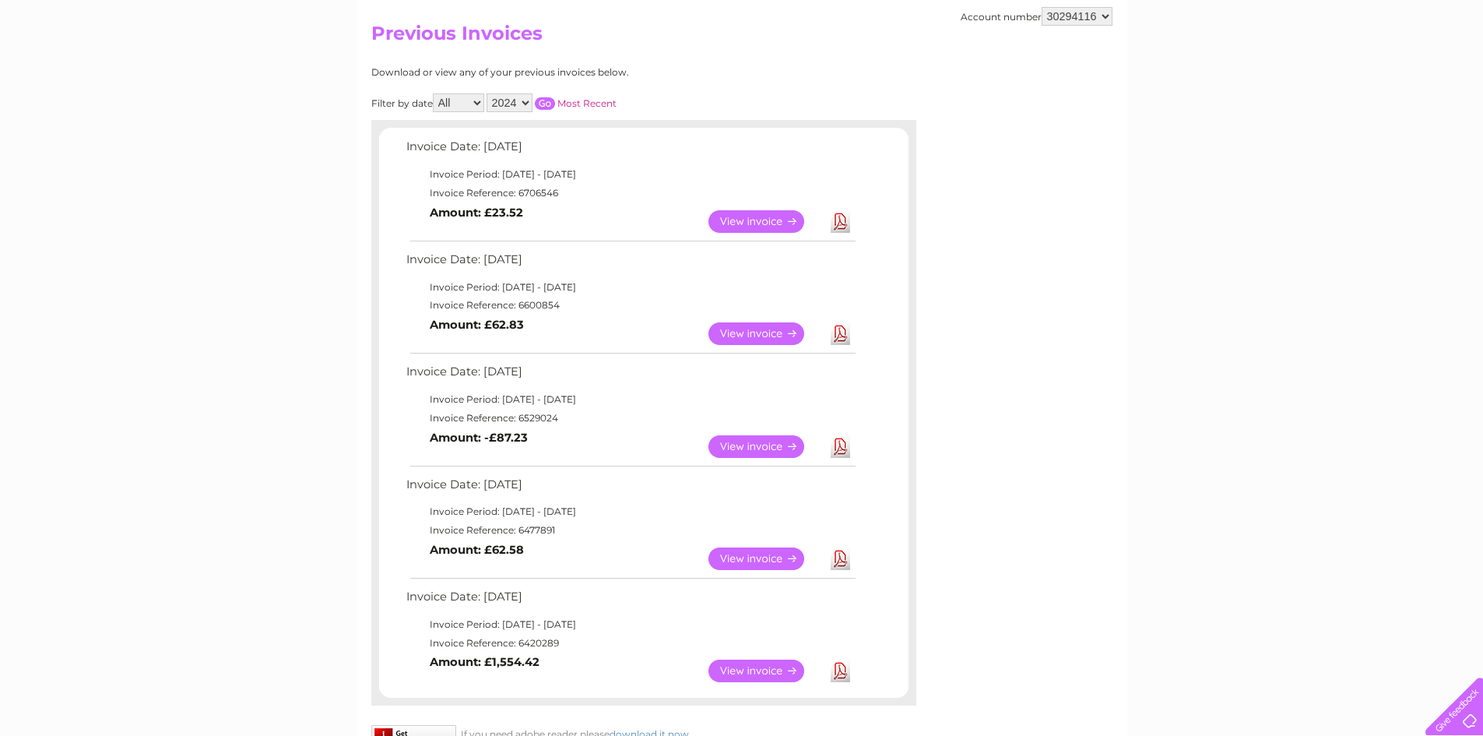
scroll to position [469, 0]
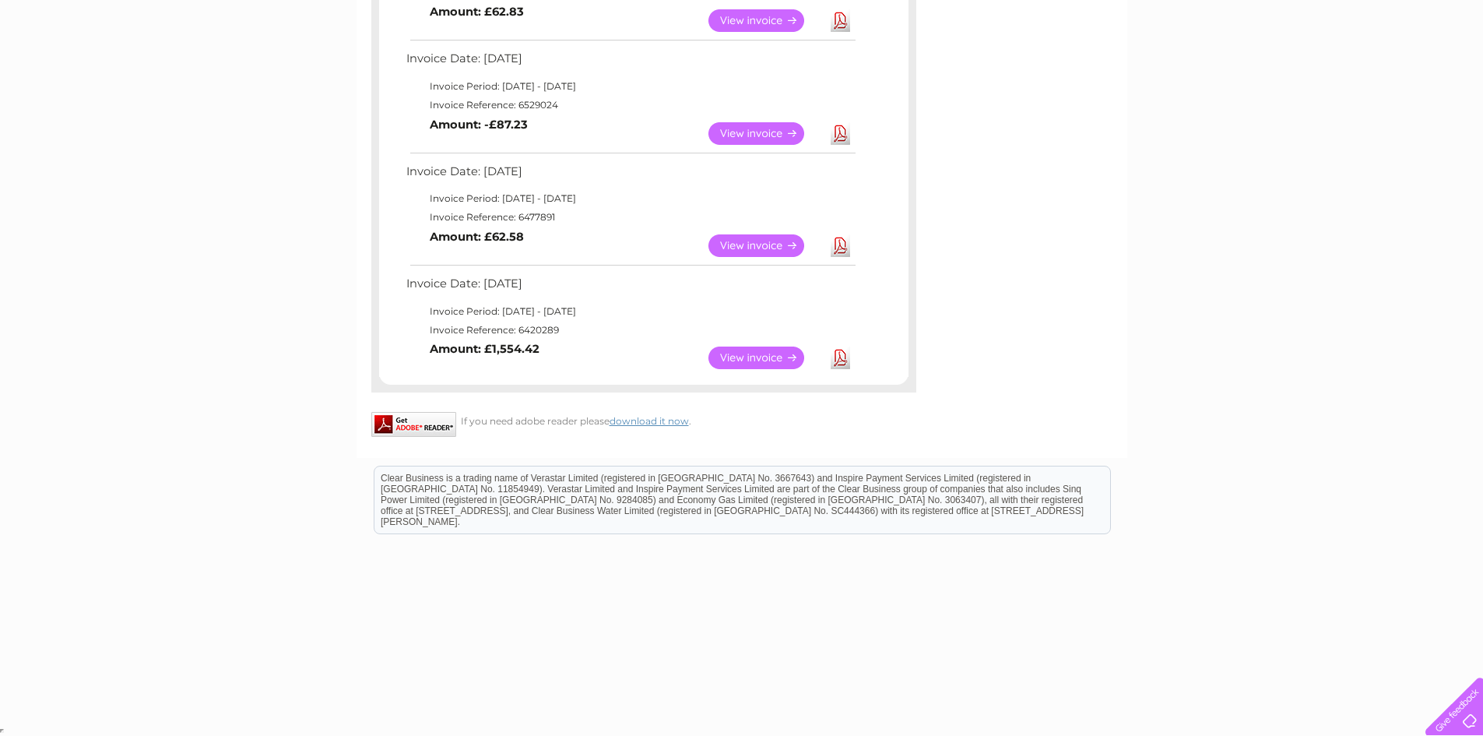
click at [730, 122] on link "View" at bounding box center [765, 133] width 114 height 23
click at [748, 128] on link "View" at bounding box center [765, 133] width 114 height 23
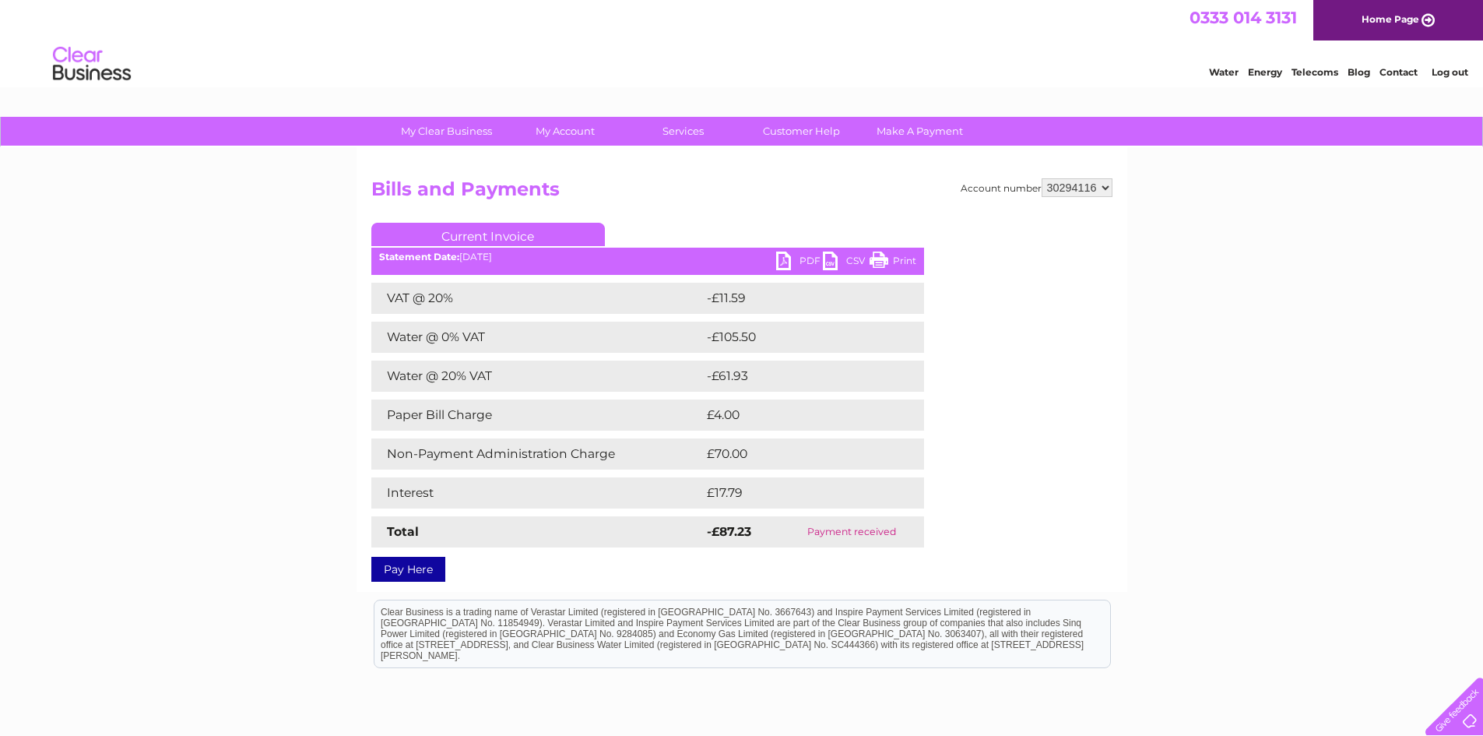
click at [795, 258] on link "PDF" at bounding box center [799, 262] width 47 height 23
click at [799, 260] on link "PDF" at bounding box center [799, 262] width 47 height 23
click at [786, 264] on link "PDF" at bounding box center [799, 262] width 47 height 23
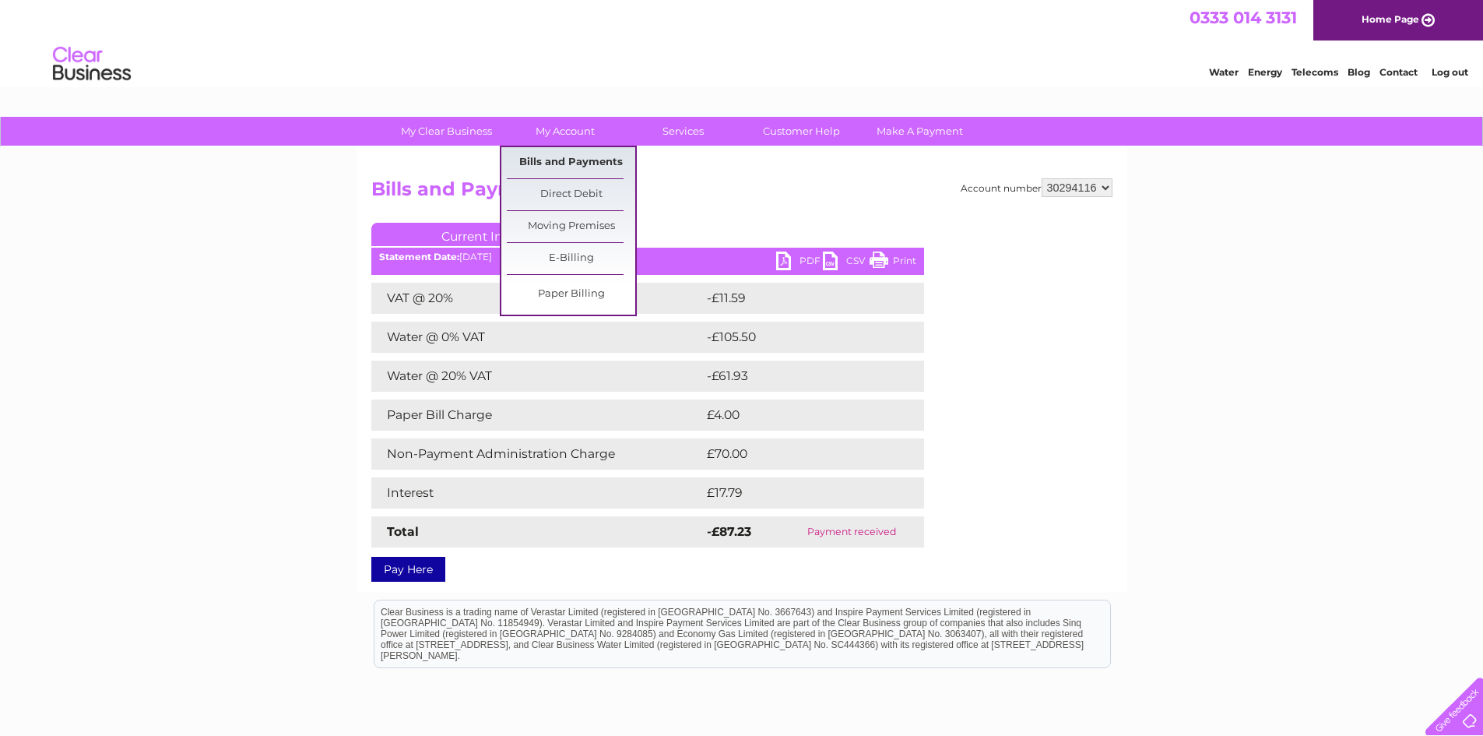
click at [573, 159] on link "Bills and Payments" at bounding box center [571, 162] width 128 height 31
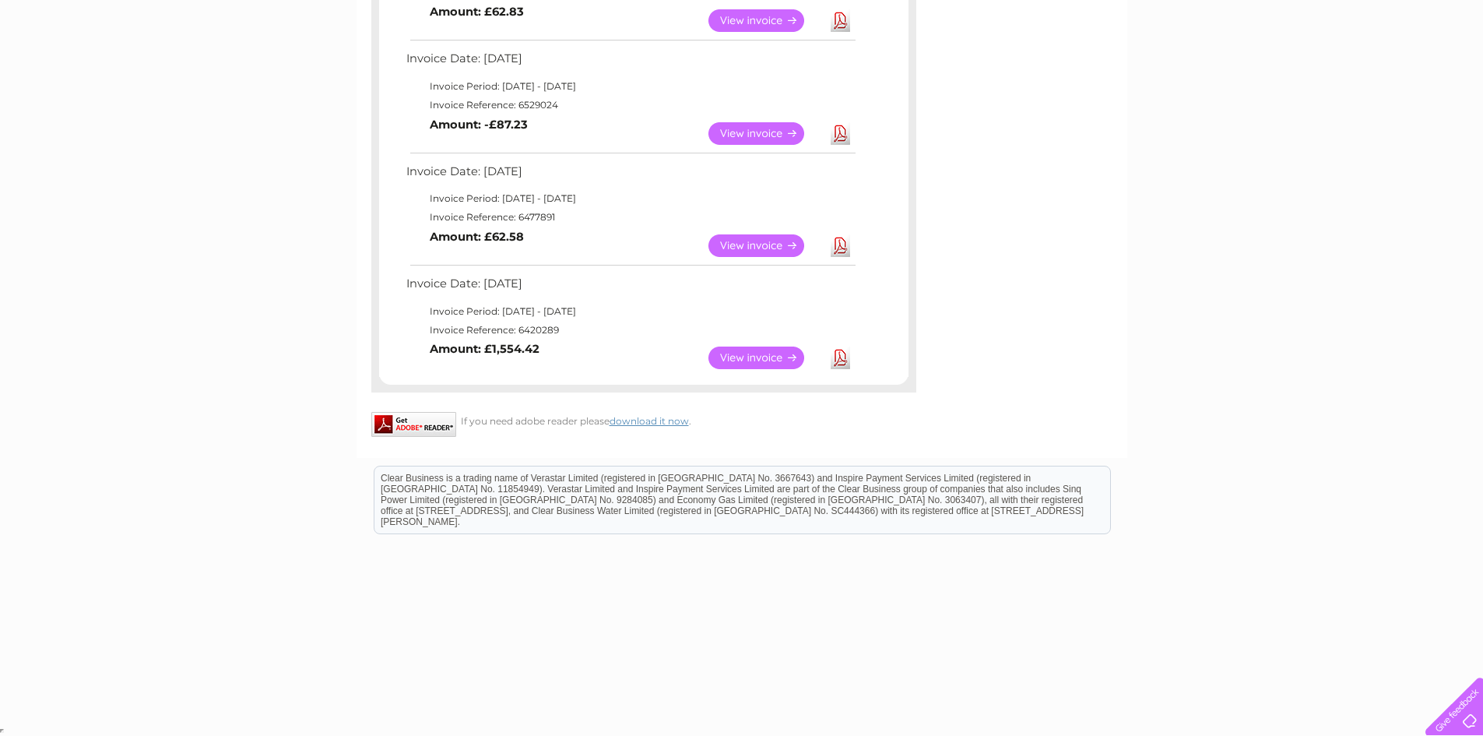
click at [729, 246] on link "View" at bounding box center [765, 245] width 114 height 23
